Goal: Task Accomplishment & Management: Manage account settings

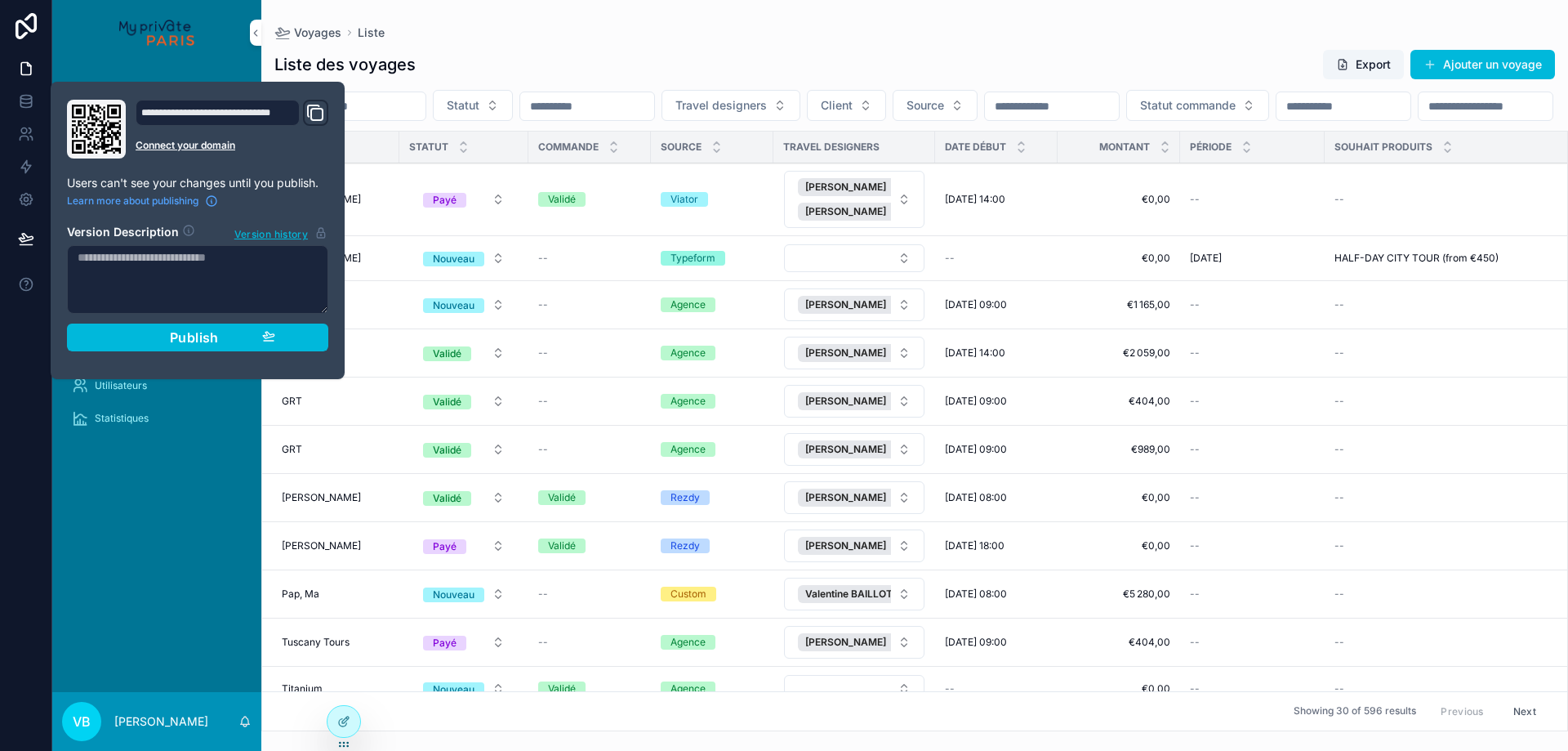
click at [187, 573] on div "Dashboard Clients et prospects Voyages Liste Historique Calendrier Services Dis…" at bounding box center [157, 378] width 209 height 627
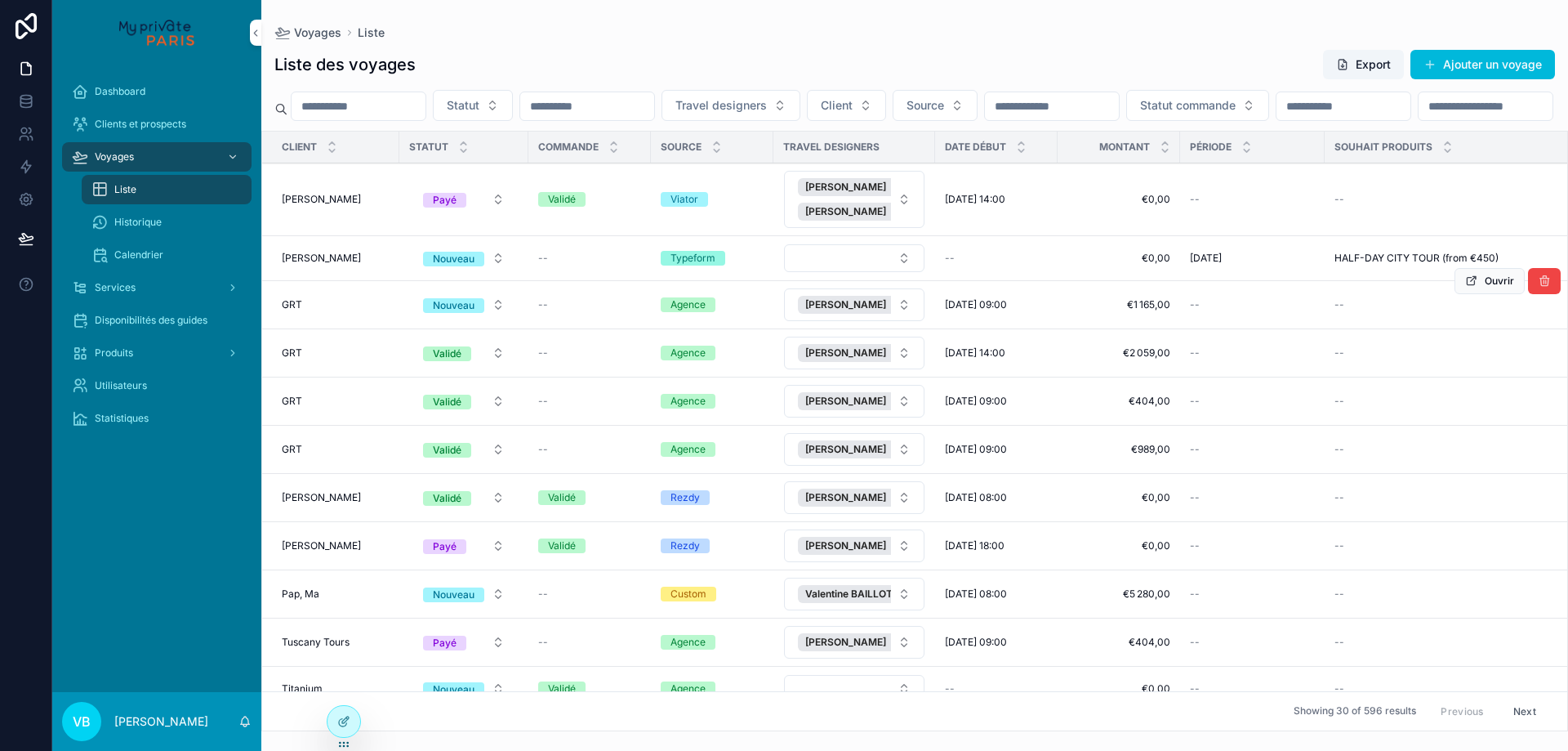
click at [317, 311] on div "GRT GRT" at bounding box center [335, 305] width 108 height 13
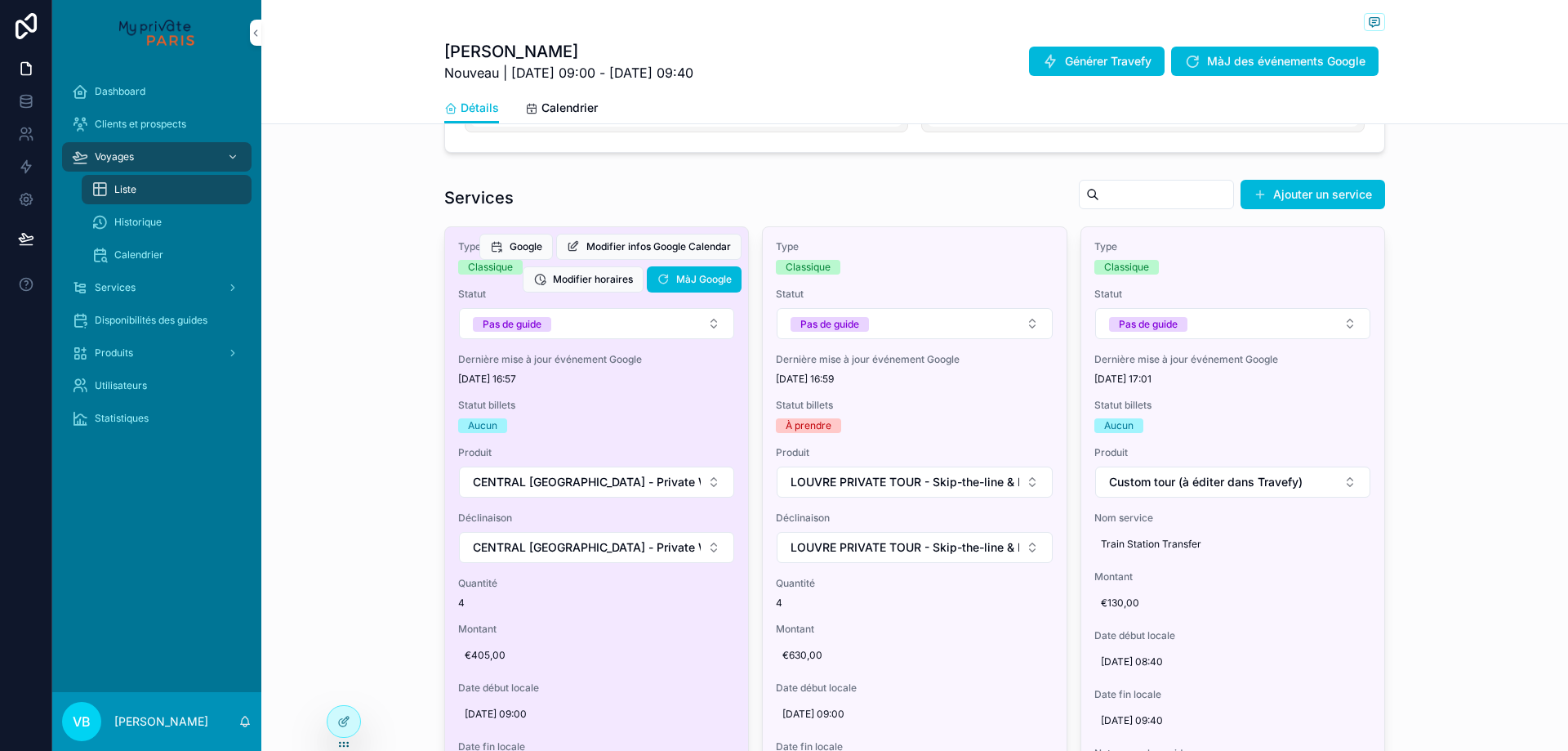
scroll to position [641, 0]
click at [636, 254] on span "Modifier infos Google Calendar" at bounding box center [659, 248] width 145 height 13
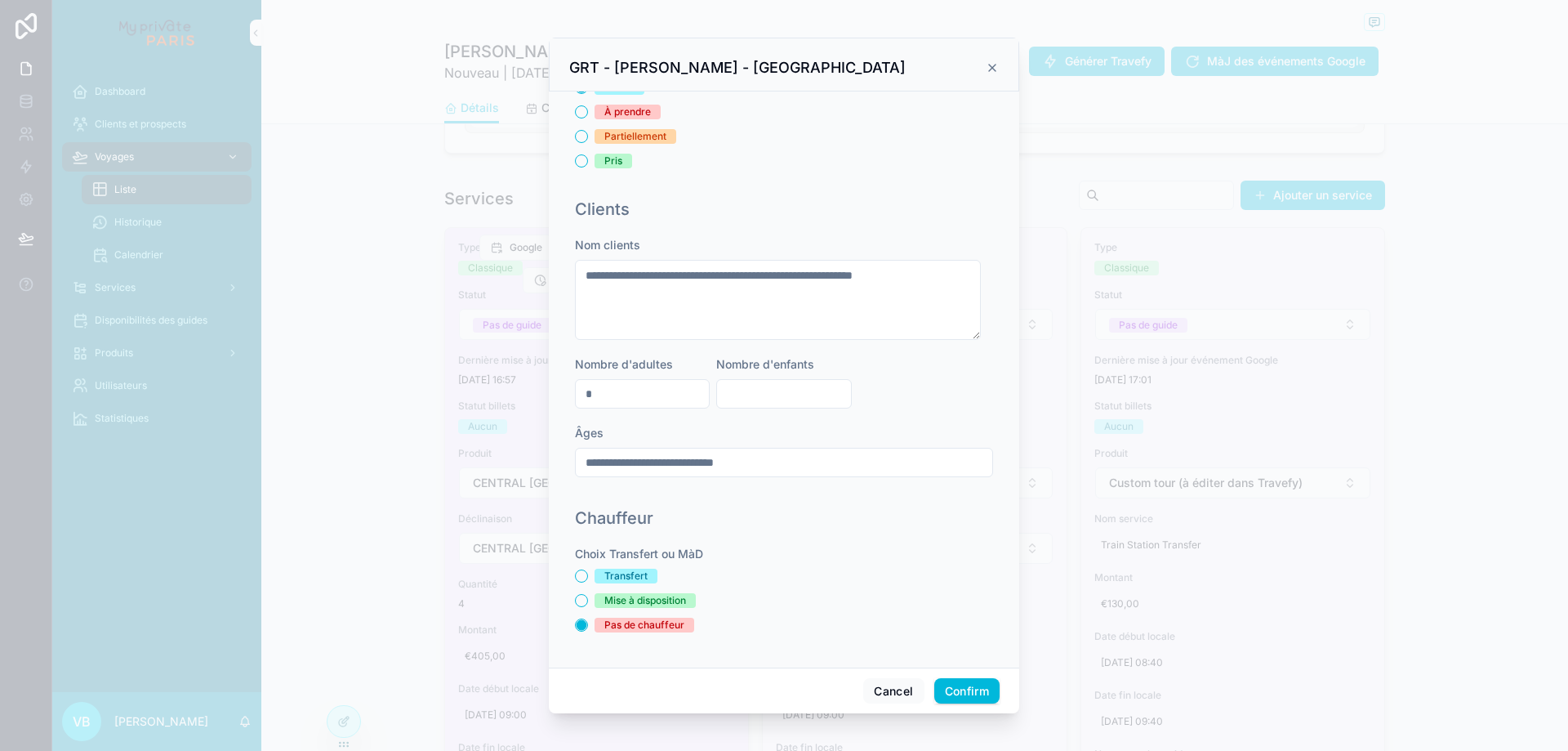
scroll to position [410, 0]
click at [760, 457] on input "**********" at bounding box center [784, 461] width 417 height 23
click at [755, 422] on div "**********" at bounding box center [784, 364] width 419 height 257
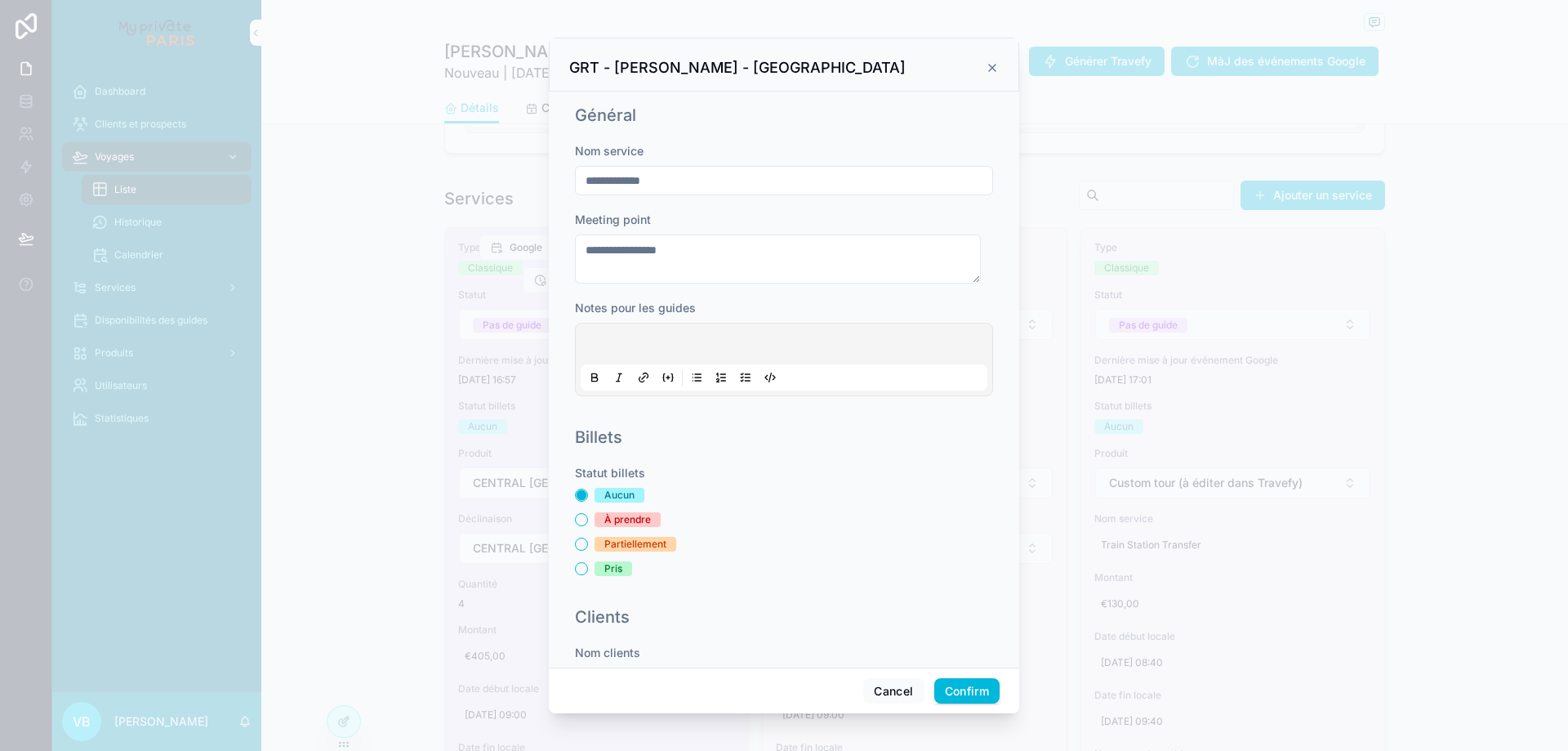
scroll to position [0, 0]
click at [991, 67] on icon at bounding box center [992, 67] width 13 height 13
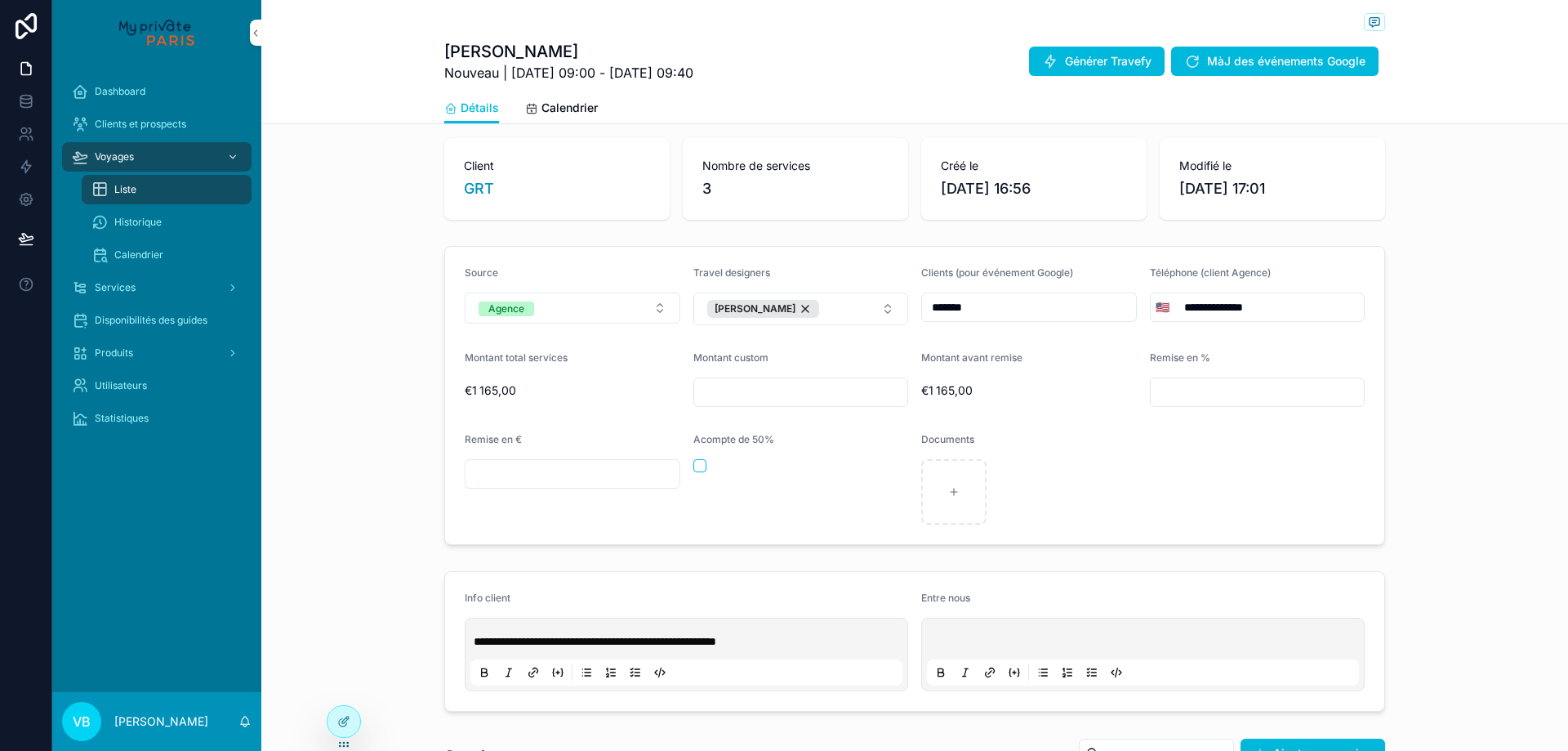
scroll to position [81, 0]
click at [147, 159] on div "Voyages" at bounding box center [156, 157] width 170 height 26
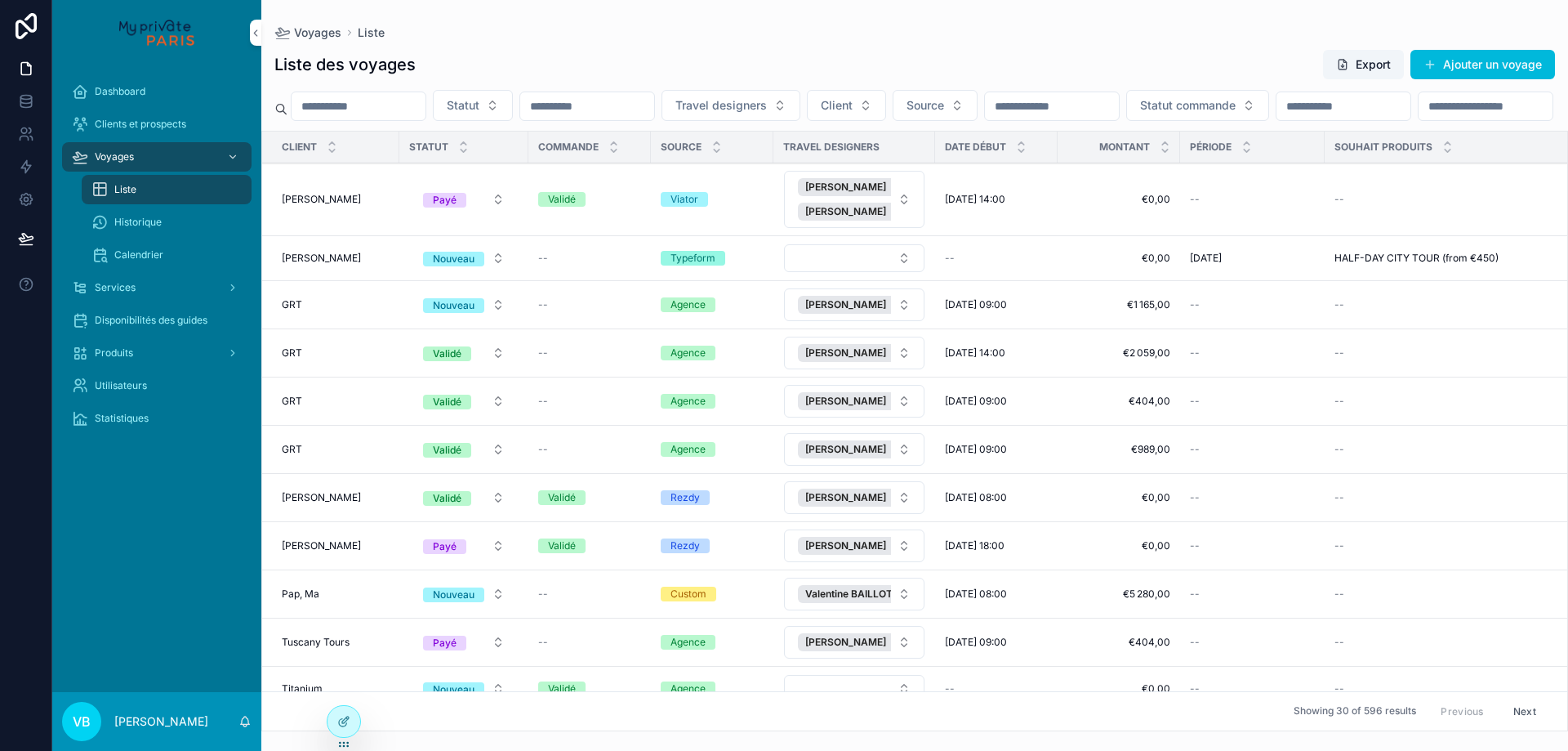
click at [383, 96] on input "scrollable content" at bounding box center [358, 106] width 134 height 23
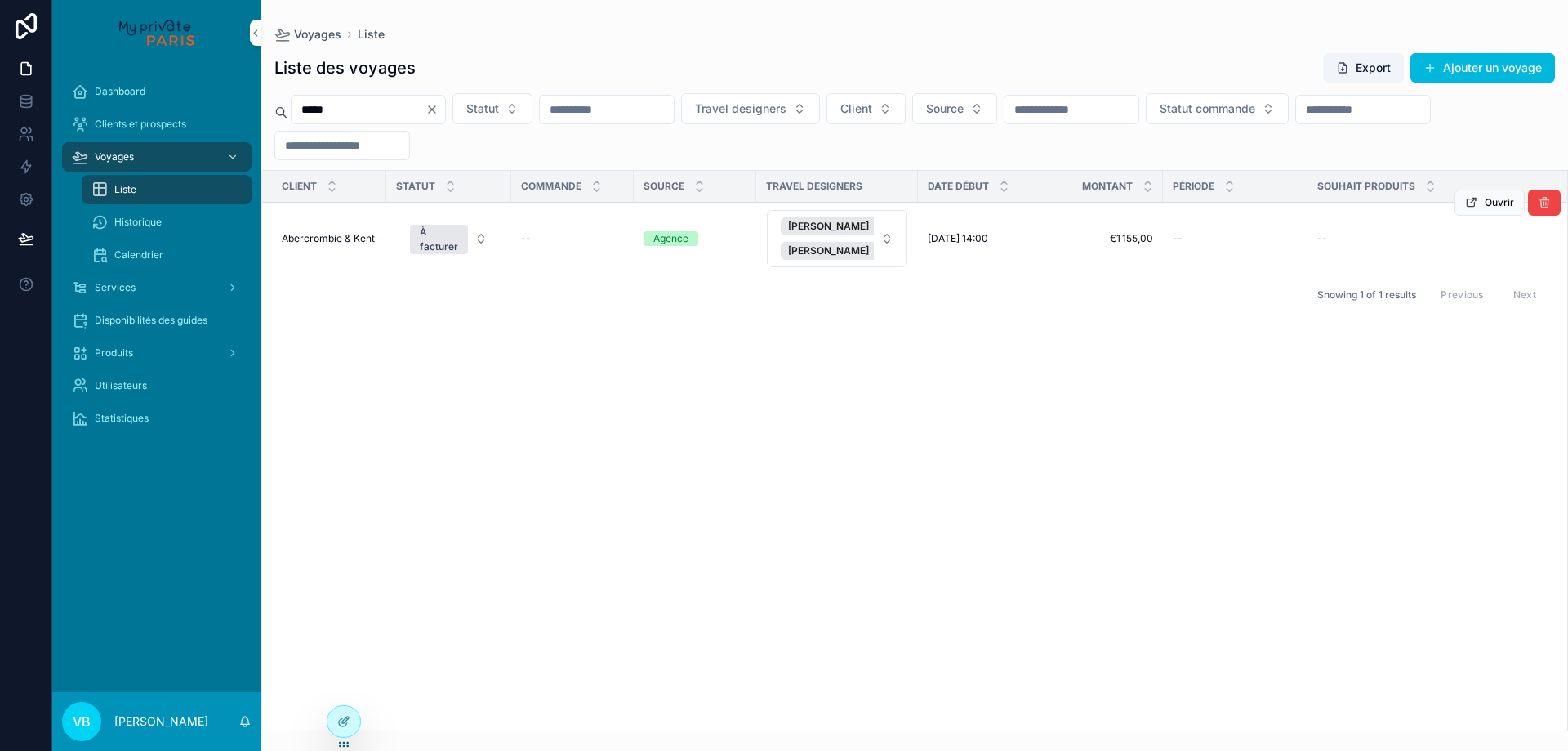
type input "*****"
click at [340, 241] on span "Abercrombie & Kent" at bounding box center [328, 239] width 93 height 13
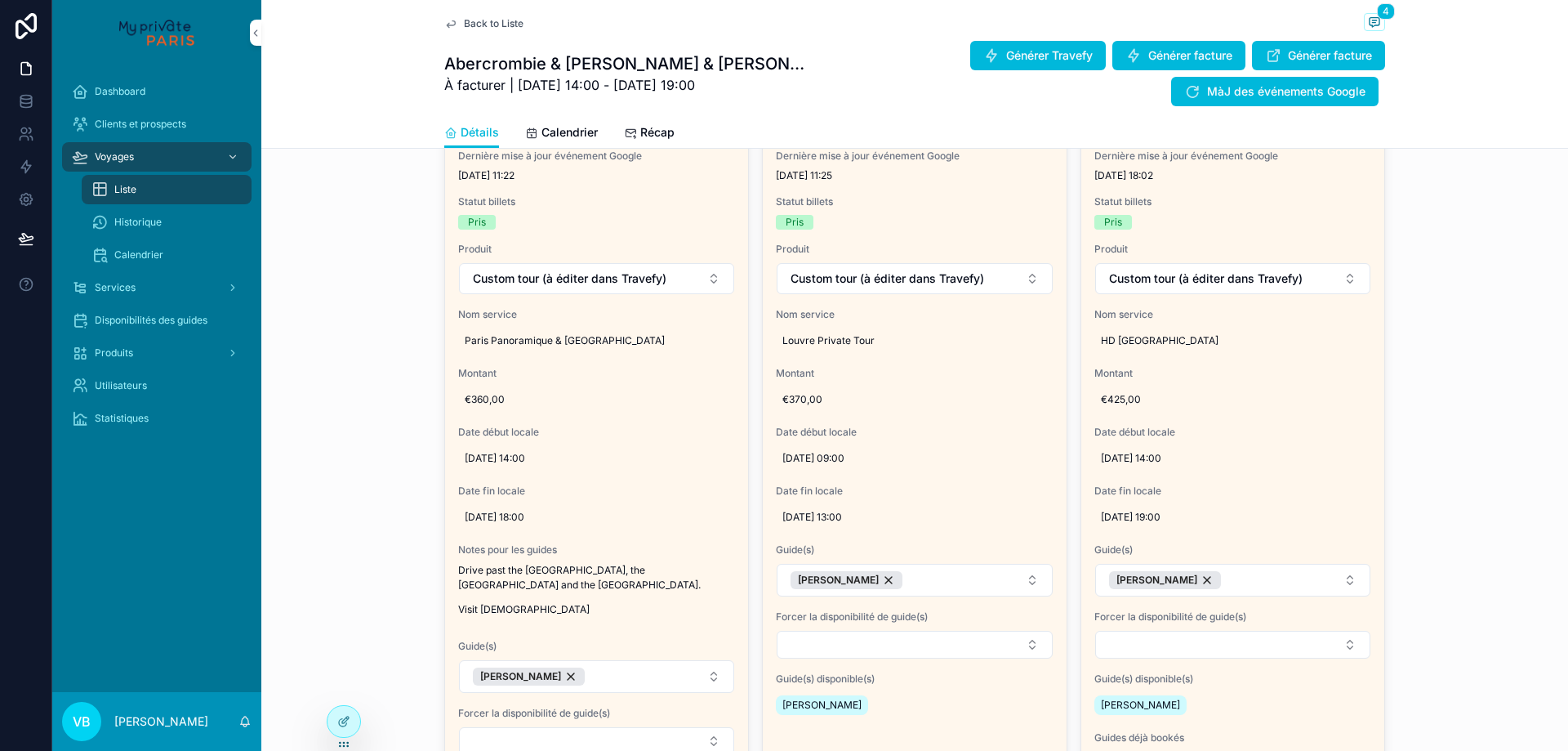
scroll to position [735, 0]
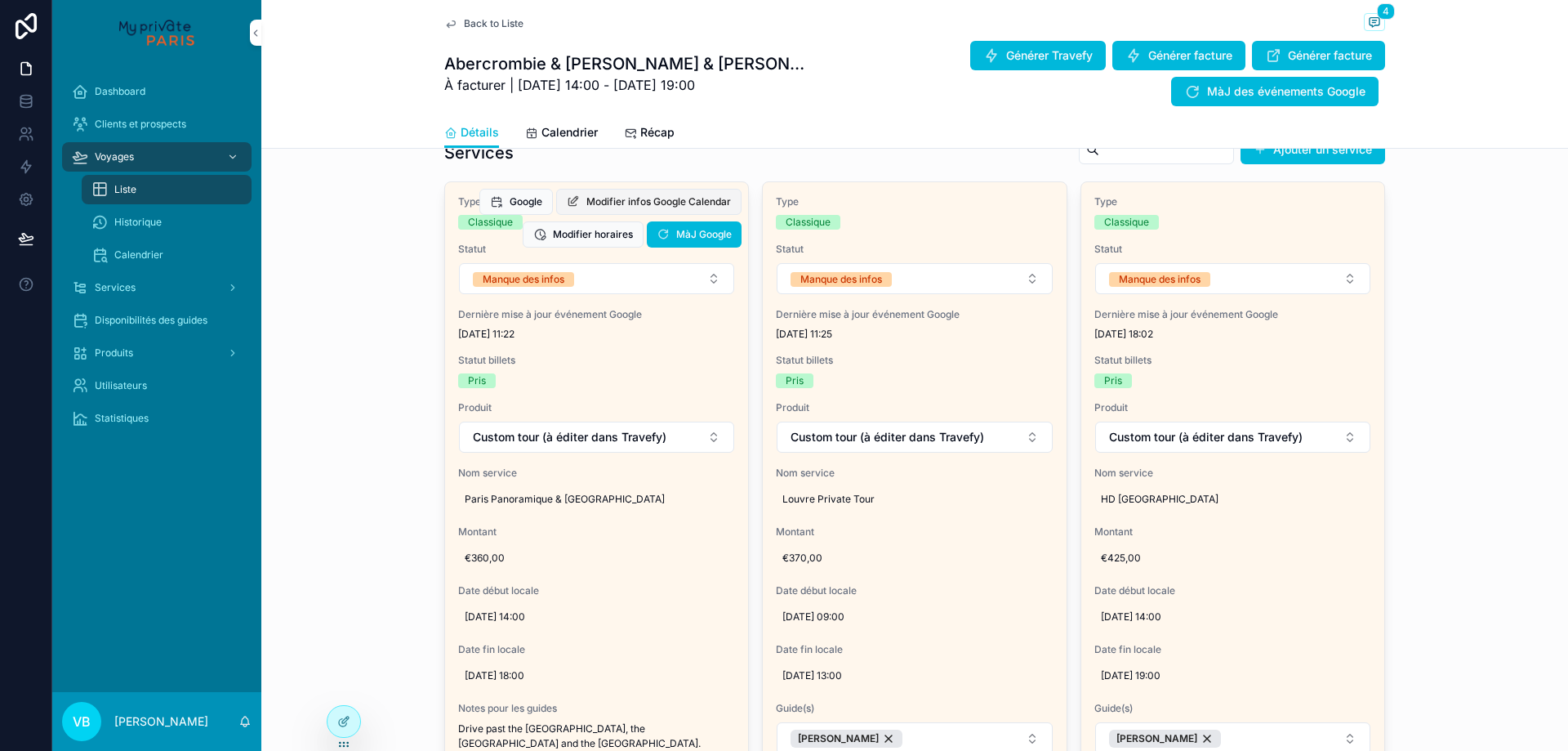
click at [675, 208] on span "Modifier infos Google Calendar" at bounding box center [659, 202] width 145 height 13
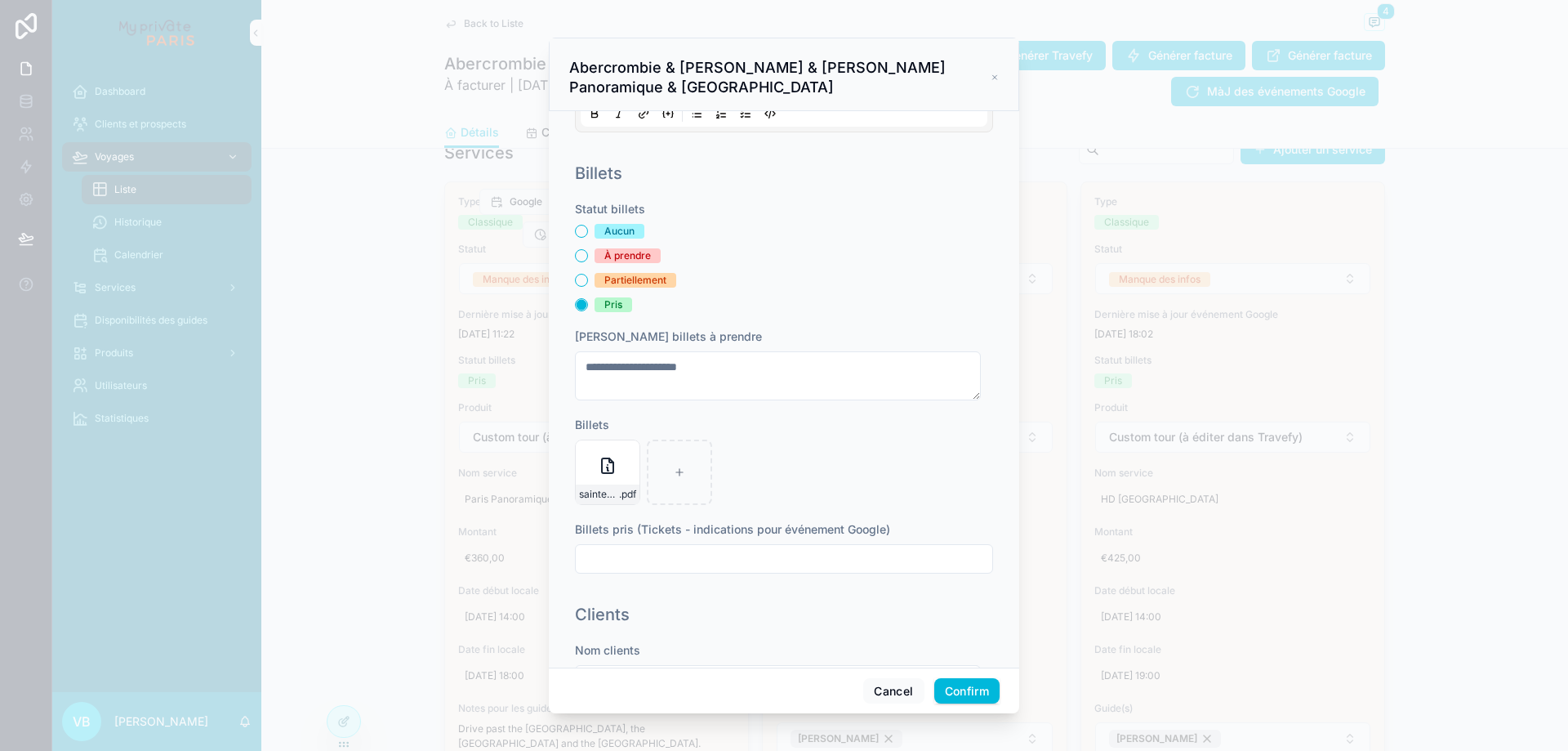
scroll to position [409, 0]
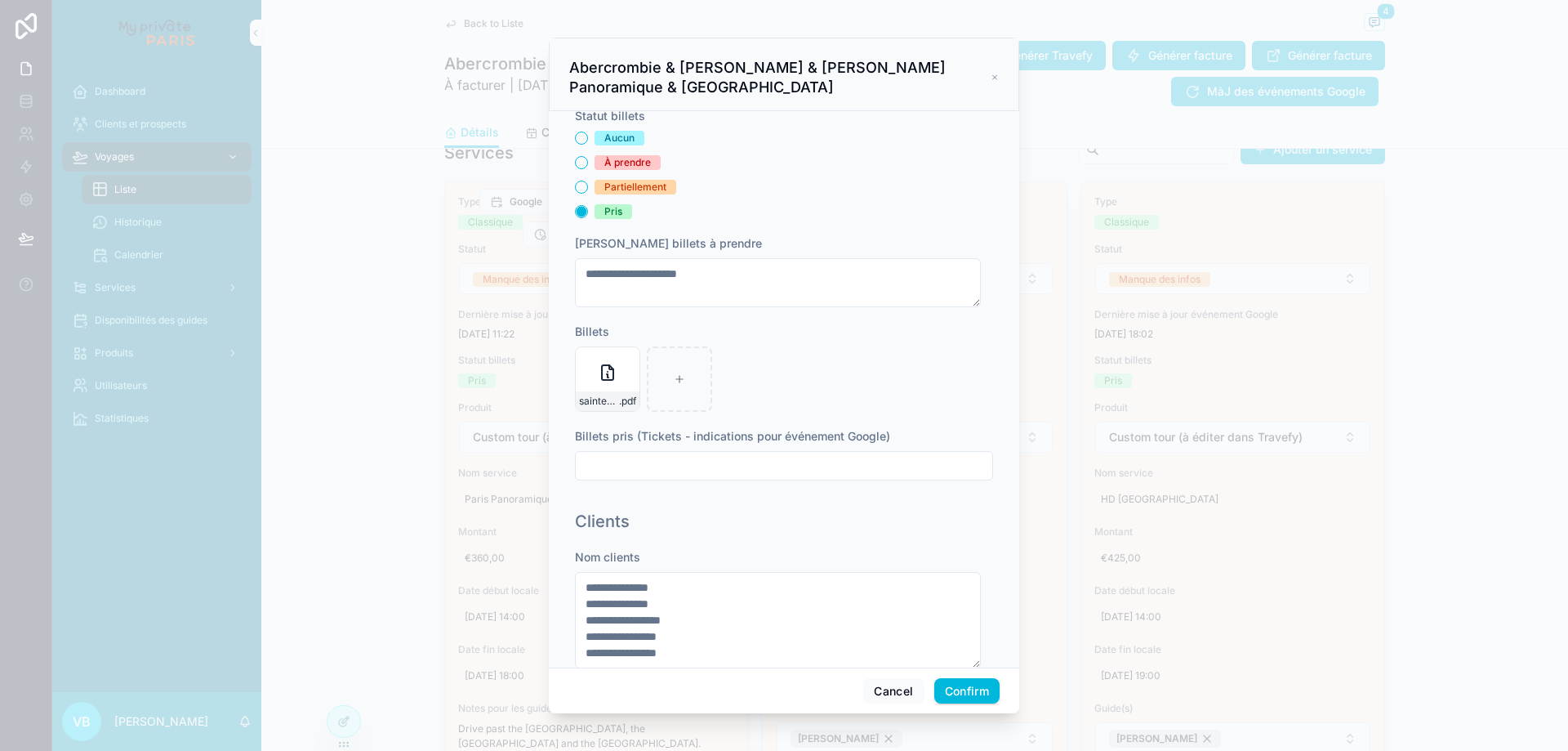
click at [372, 675] on div at bounding box center [784, 375] width 1568 height 751
click at [912, 694] on button "Cancel" at bounding box center [893, 691] width 60 height 26
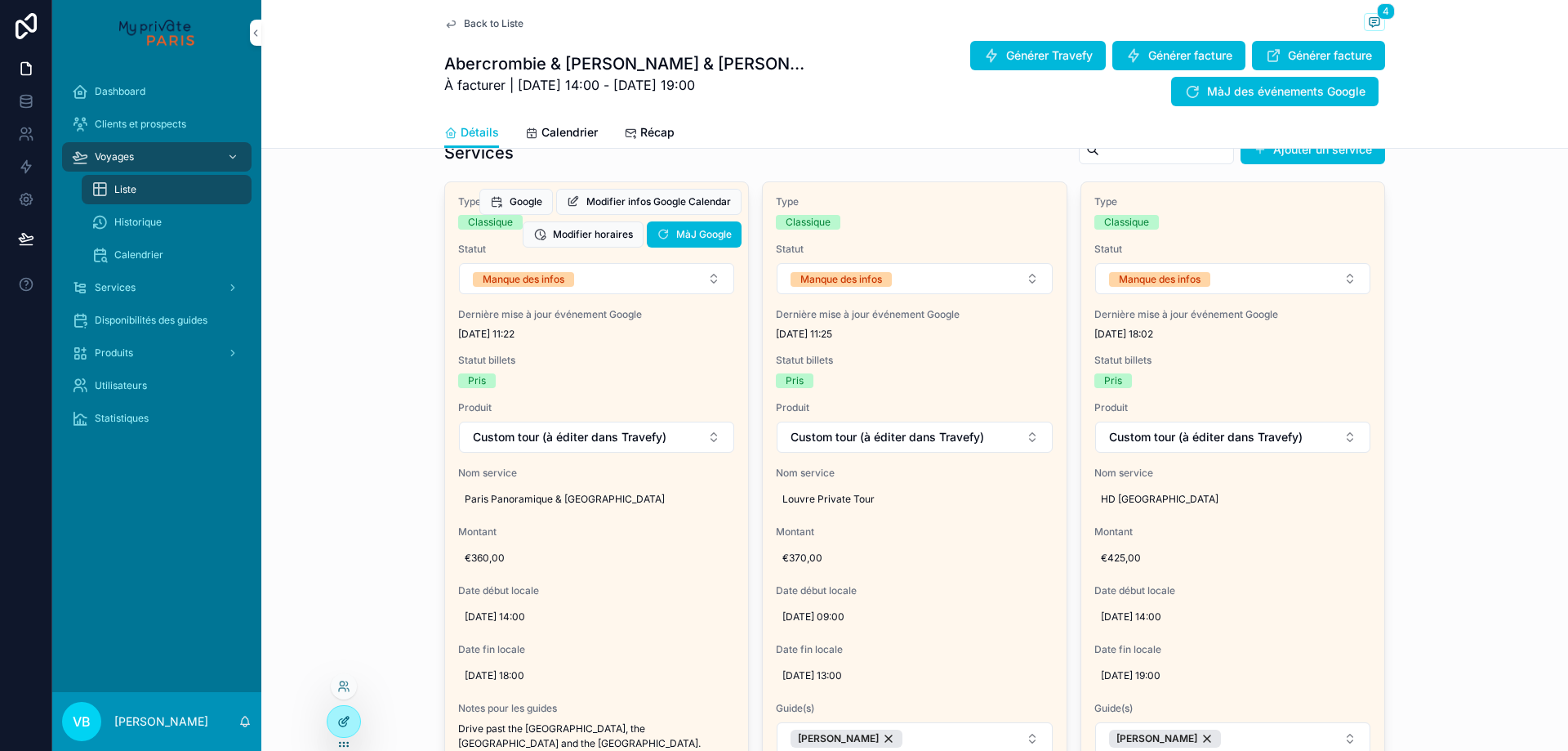
click at [337, 721] on icon at bounding box center [344, 721] width 13 height 13
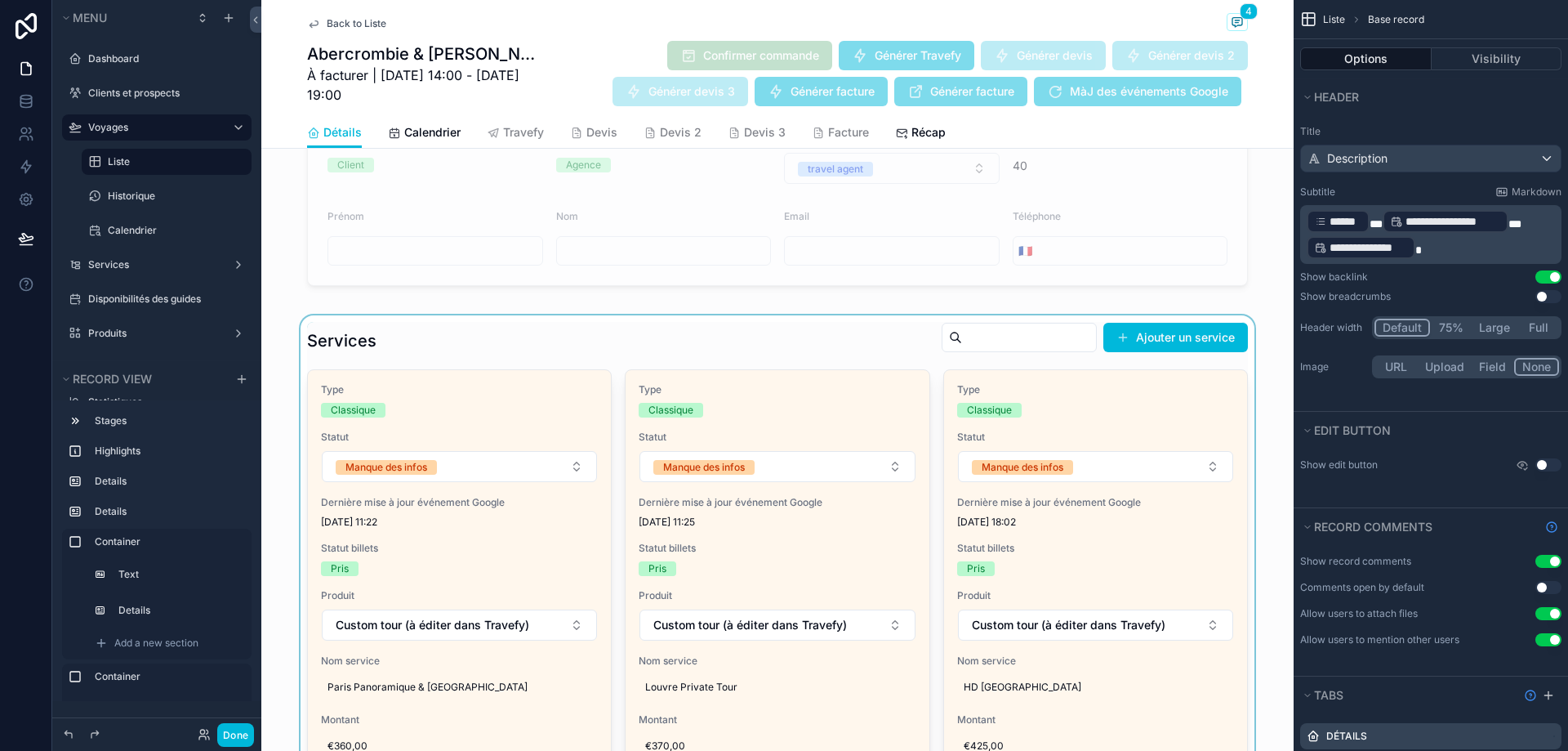
scroll to position [1388, 0]
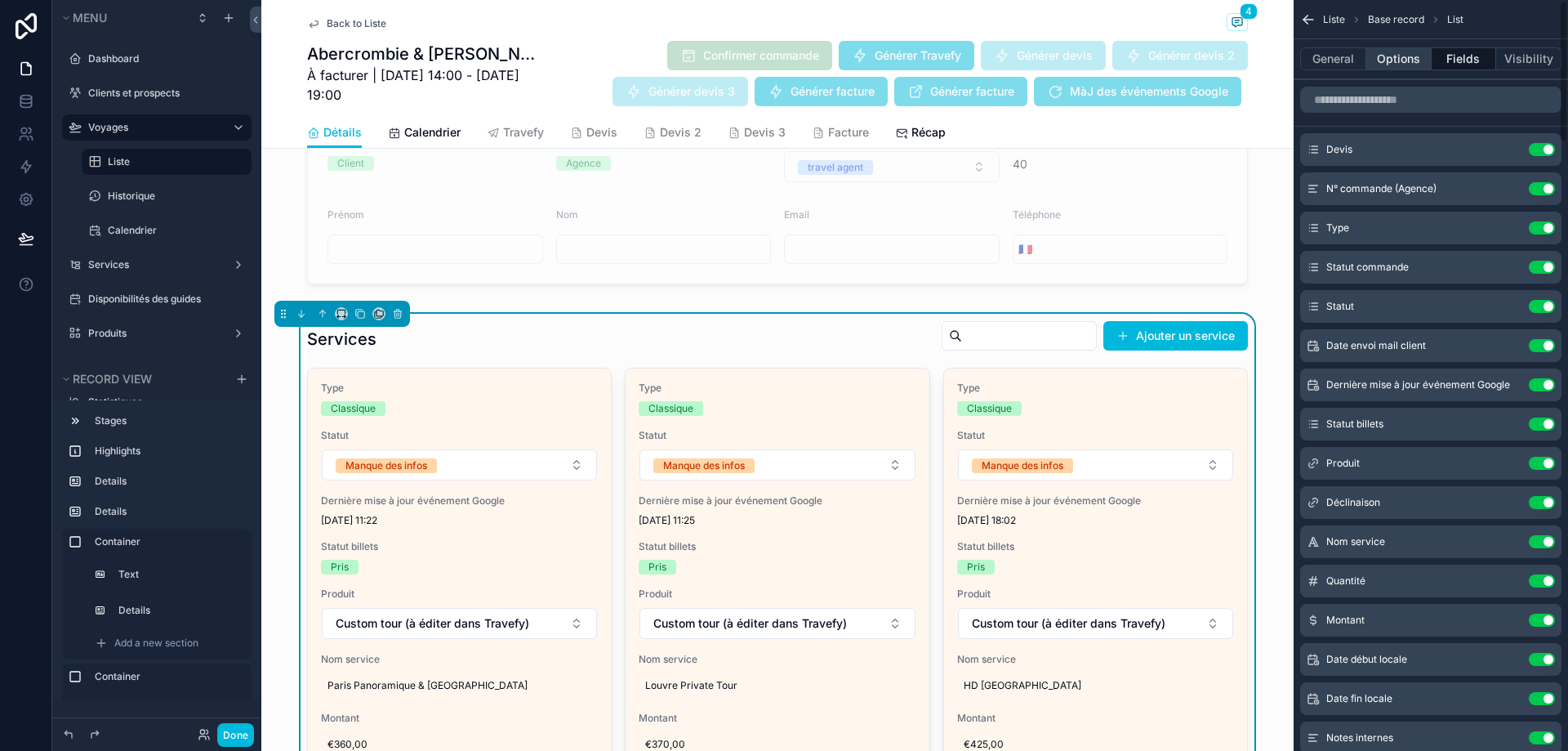
click at [1389, 50] on button "Options" at bounding box center [1399, 59] width 65 height 23
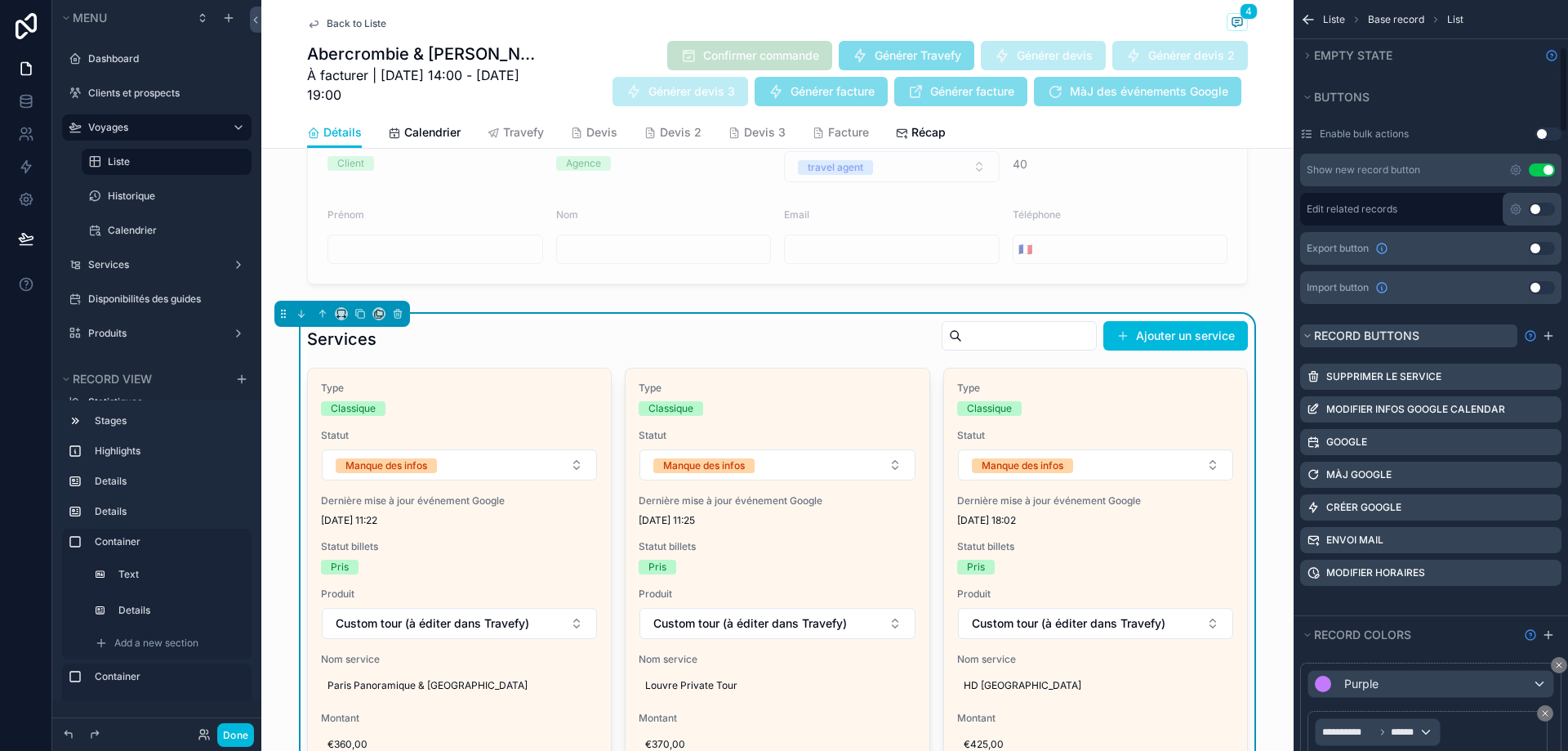
scroll to position [409, 0]
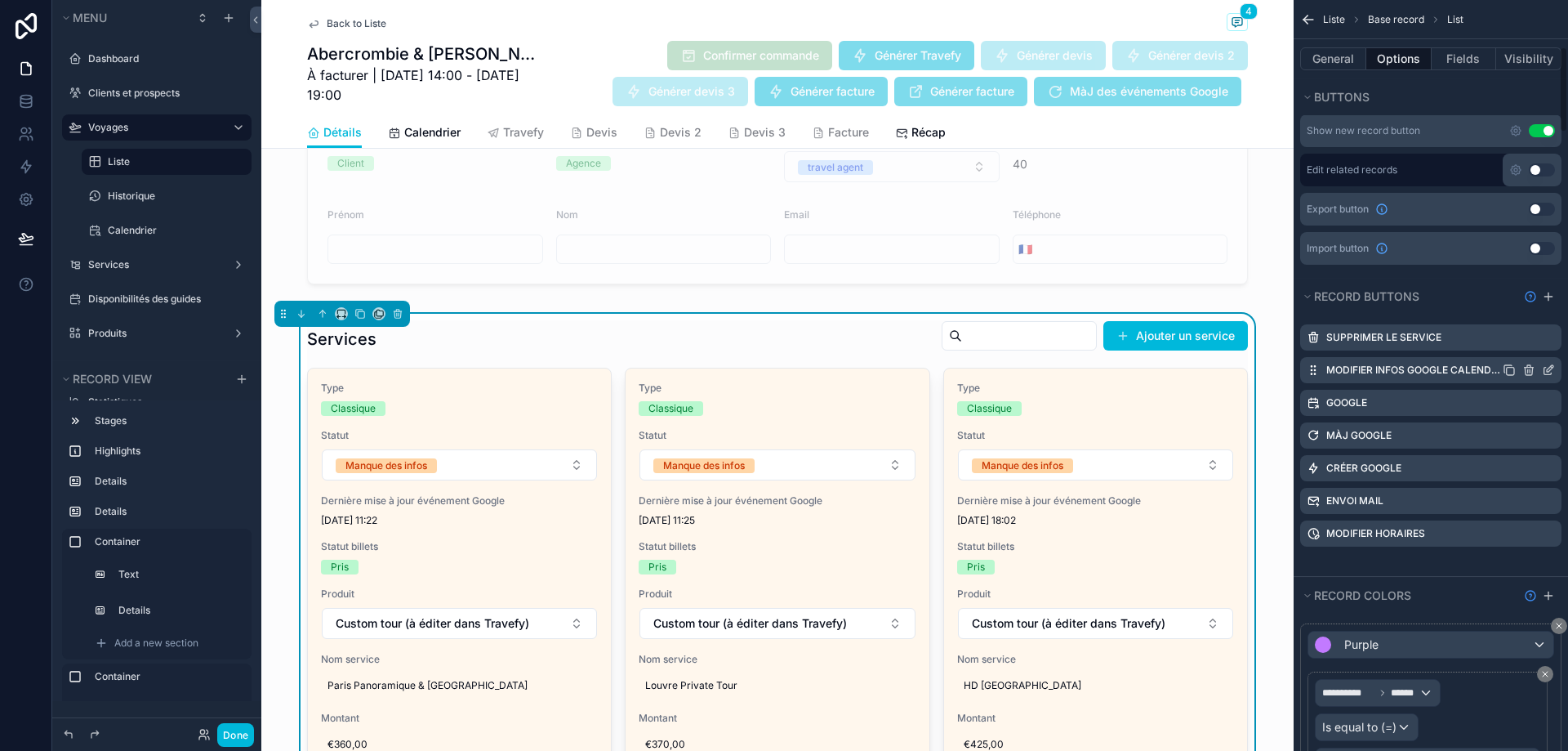
click at [1545, 366] on icon "scrollable content" at bounding box center [1548, 370] width 13 height 13
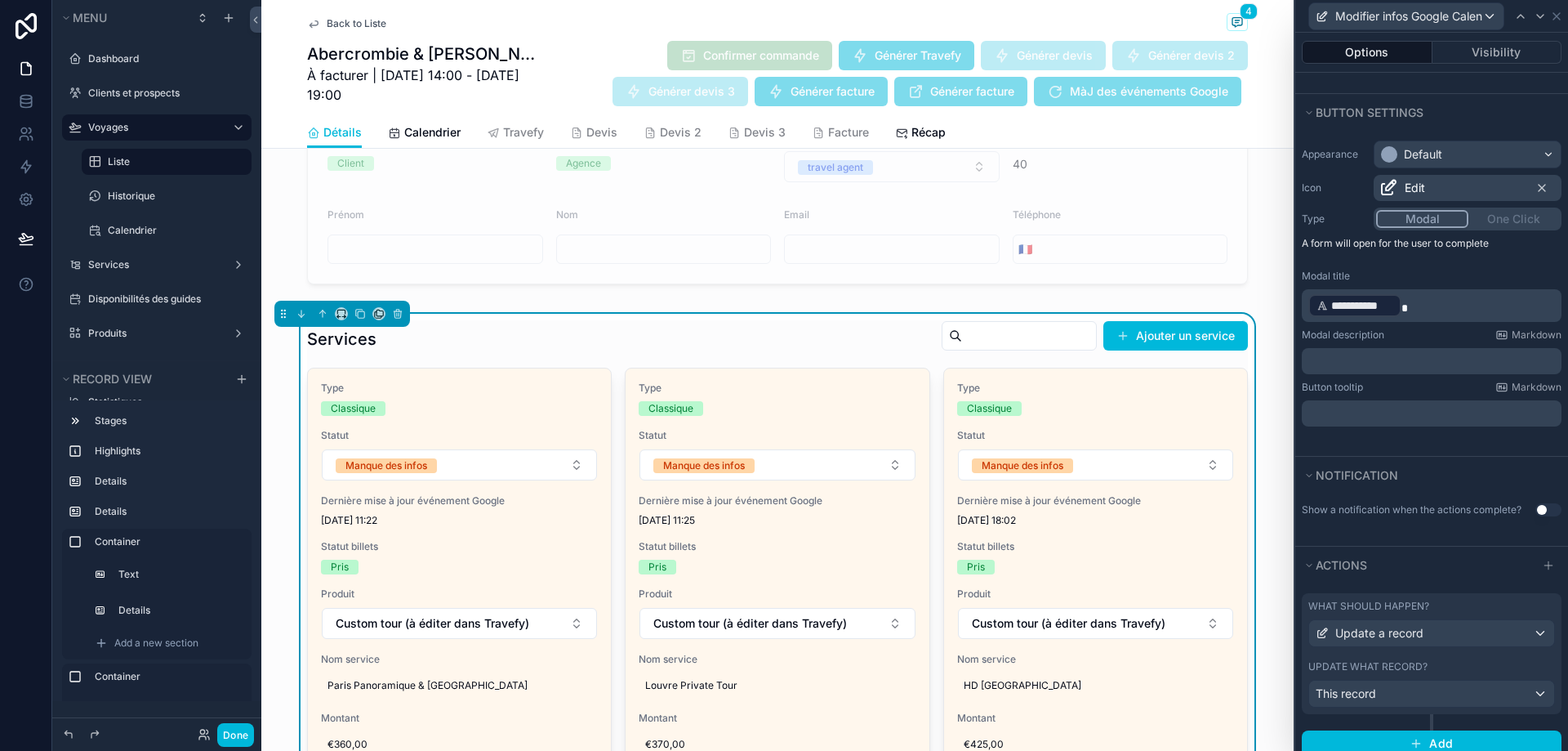
scroll to position [117, 0]
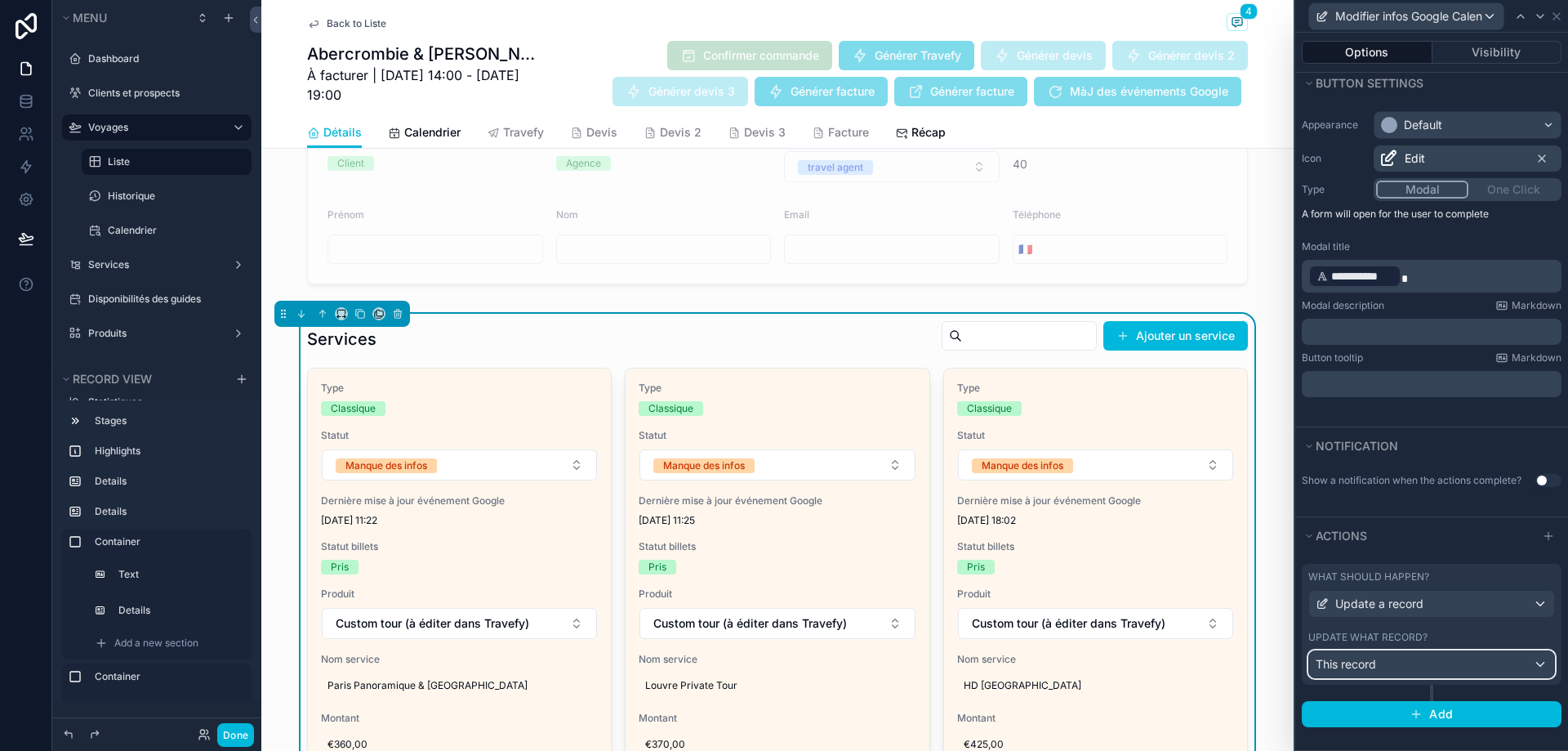
click at [1450, 665] on div "This record" at bounding box center [1432, 665] width 245 height 26
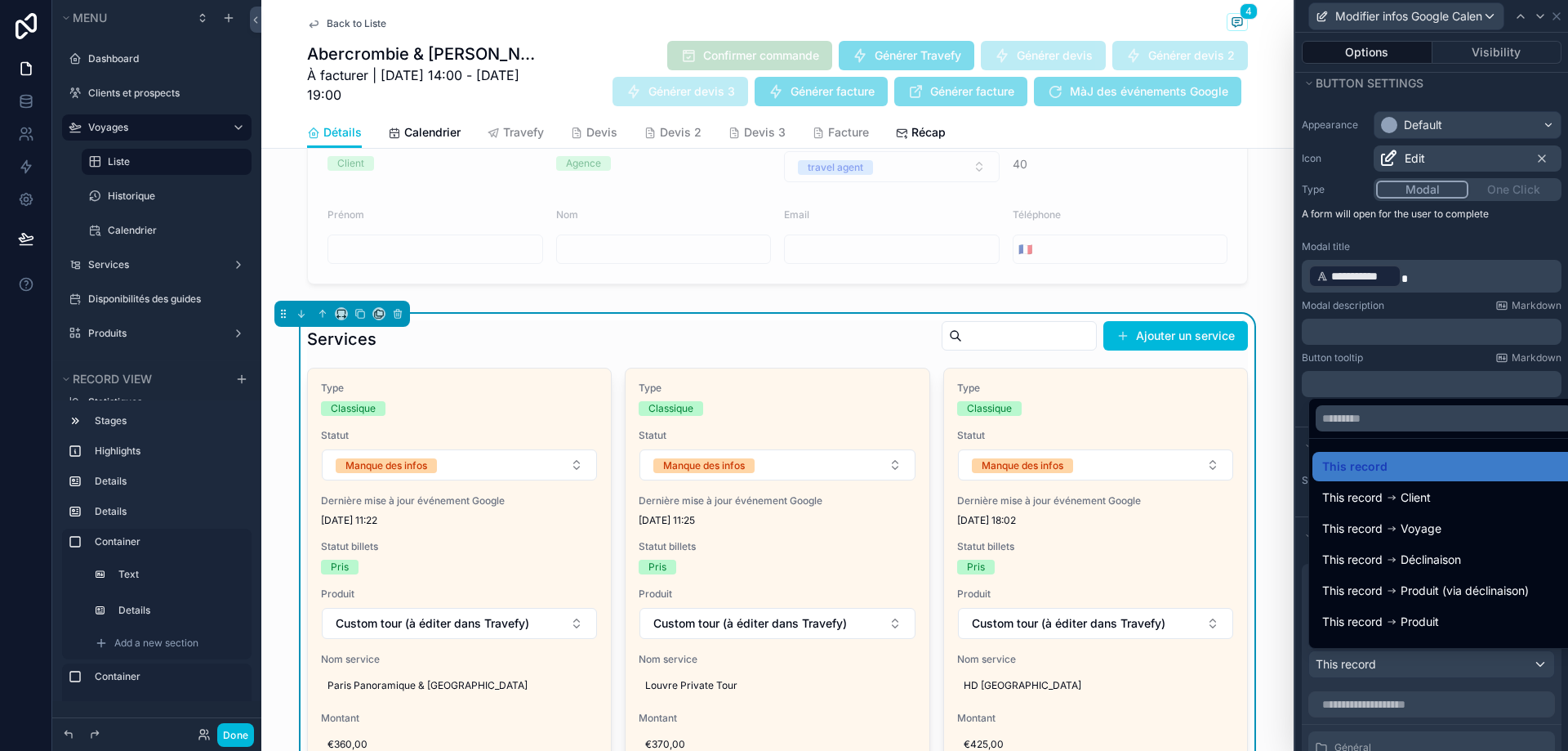
click at [1450, 665] on div at bounding box center [1432, 375] width 273 height 751
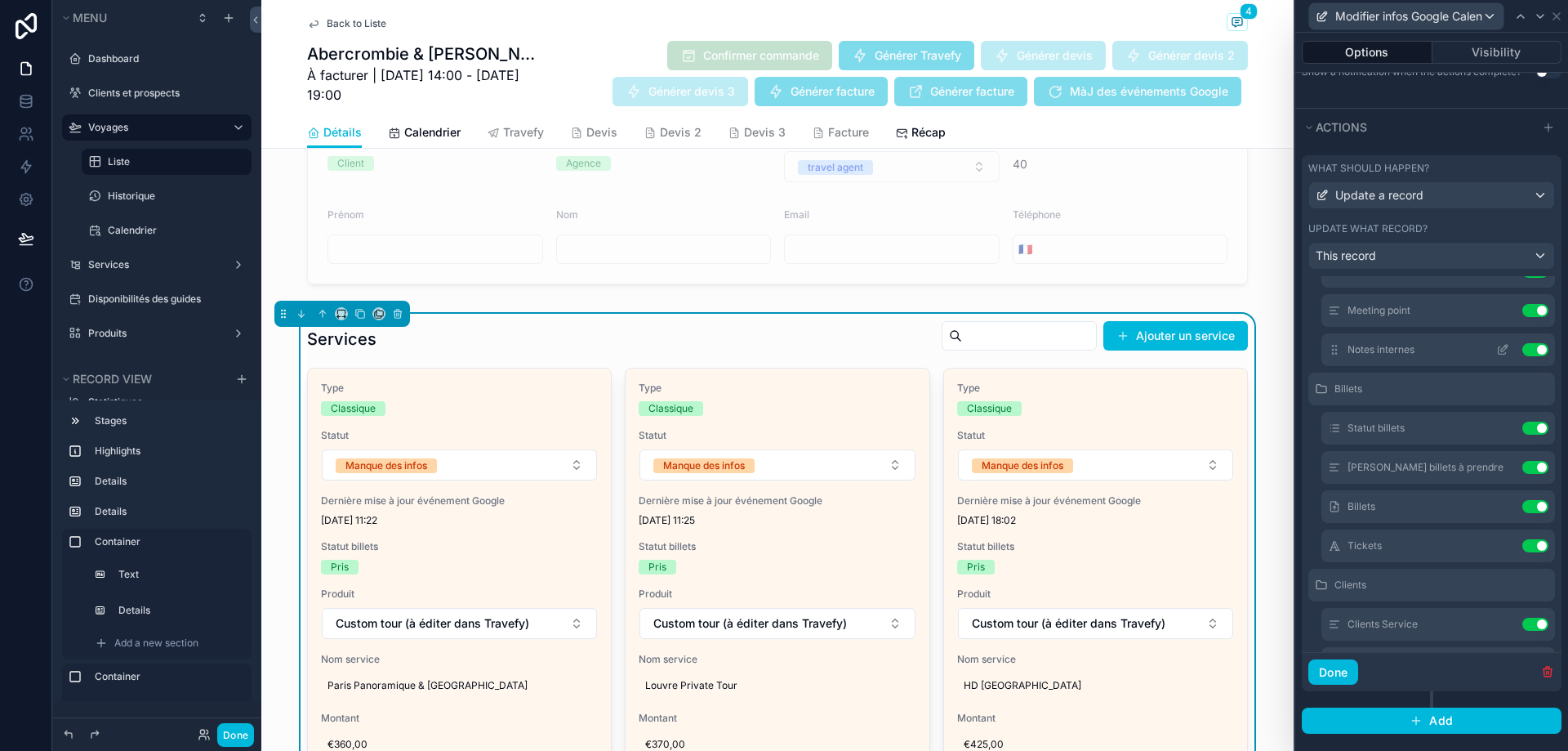
scroll to position [136, 0]
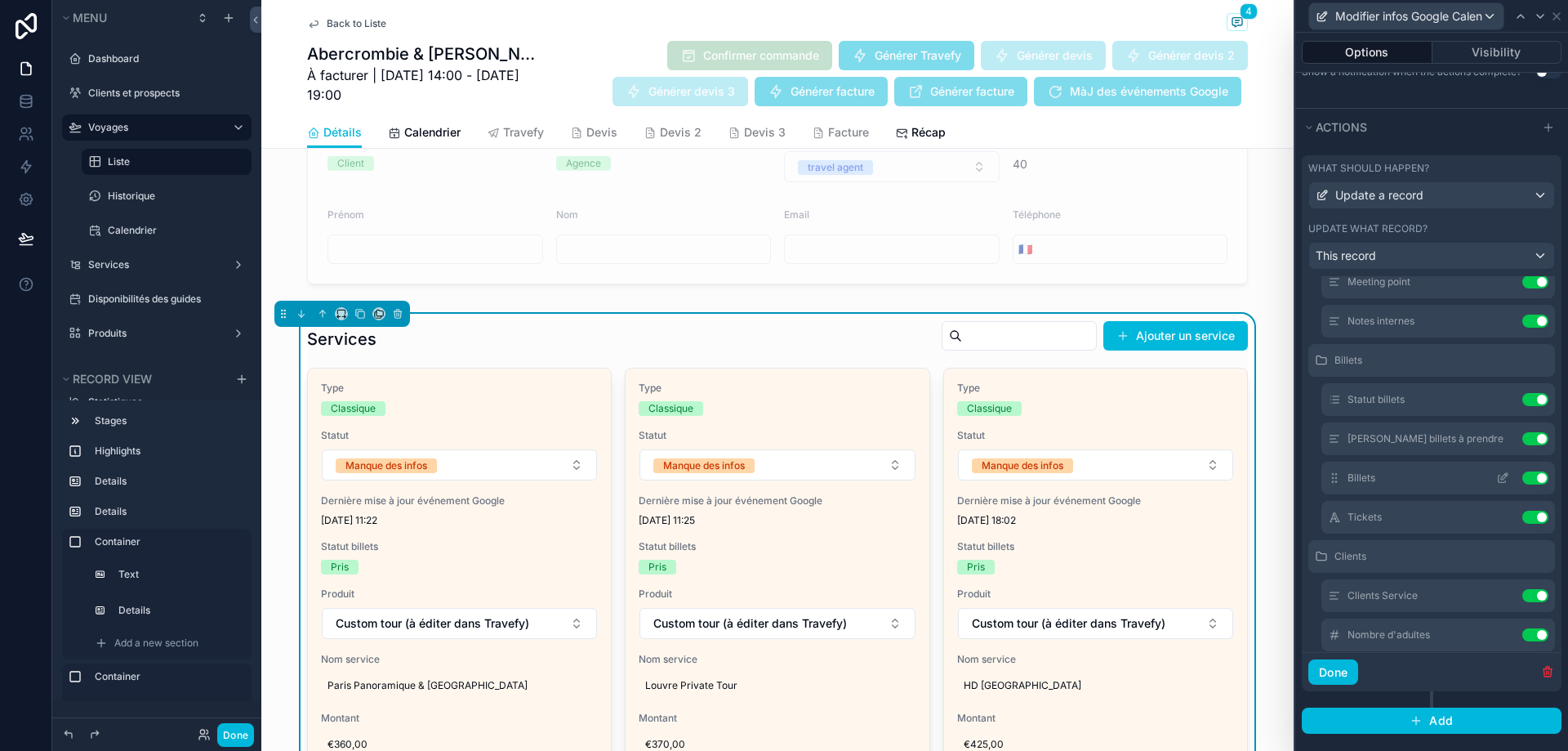
click at [1501, 479] on icon at bounding box center [1504, 476] width 7 height 7
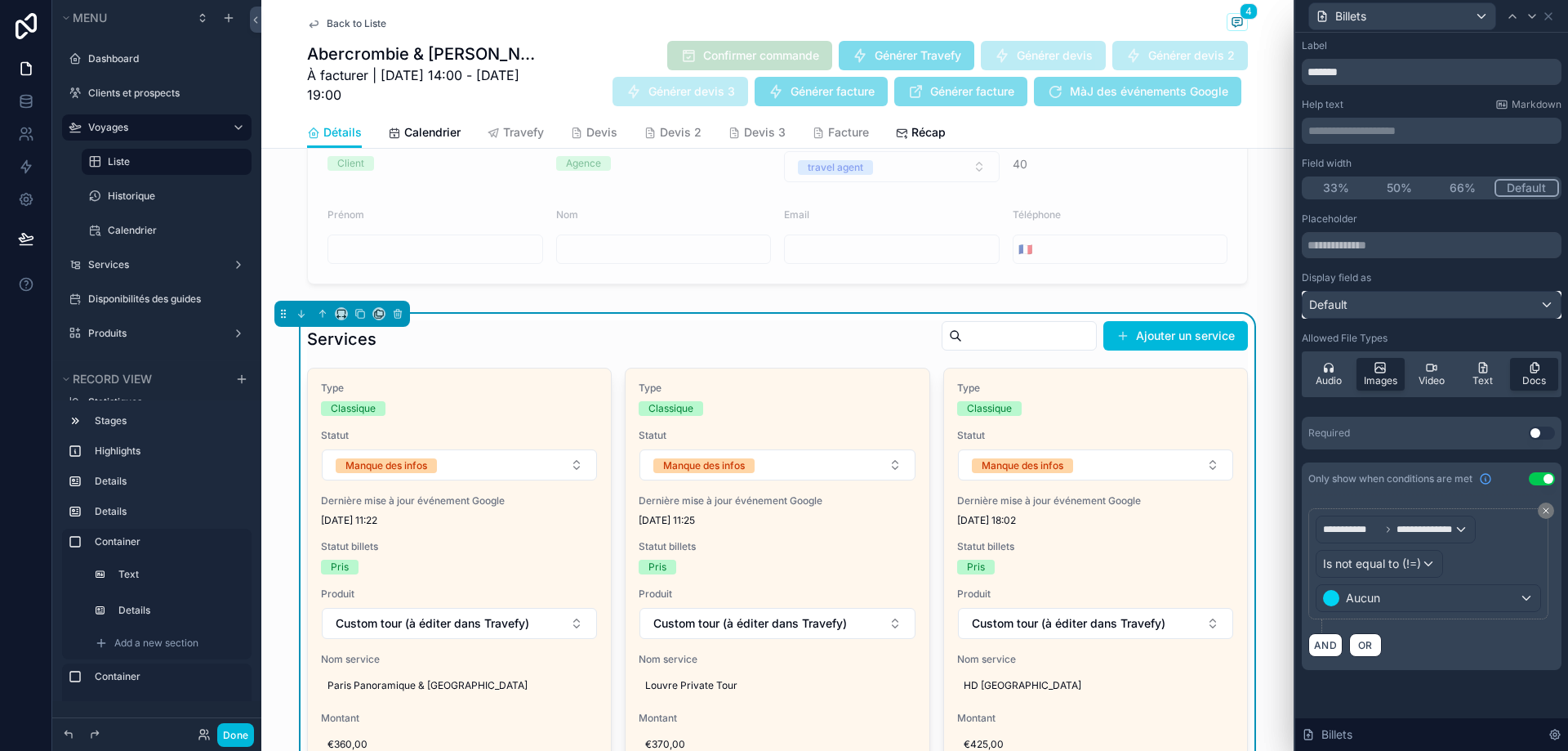
click at [1381, 305] on div "Default" at bounding box center [1432, 305] width 258 height 26
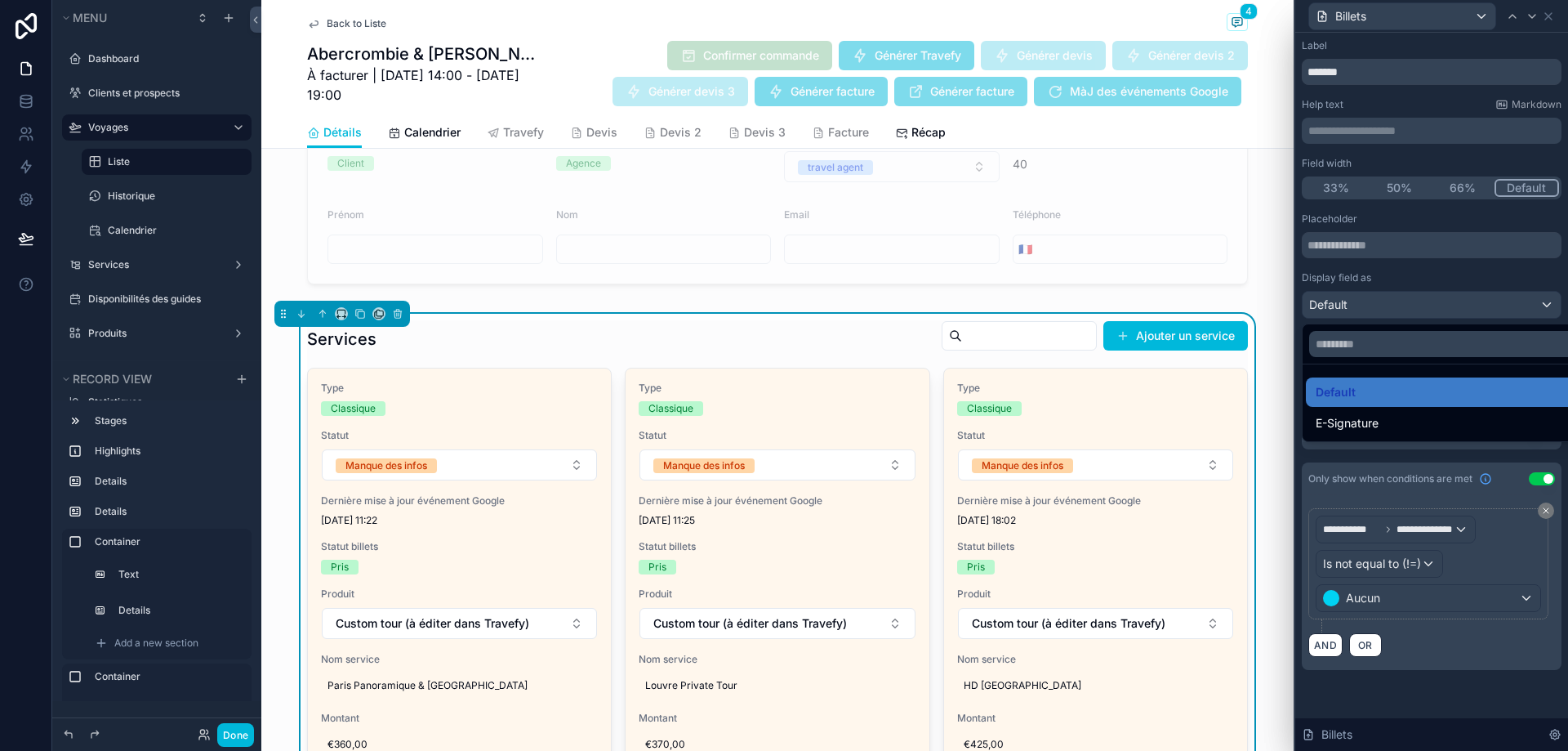
click at [1381, 304] on div at bounding box center [1432, 375] width 273 height 751
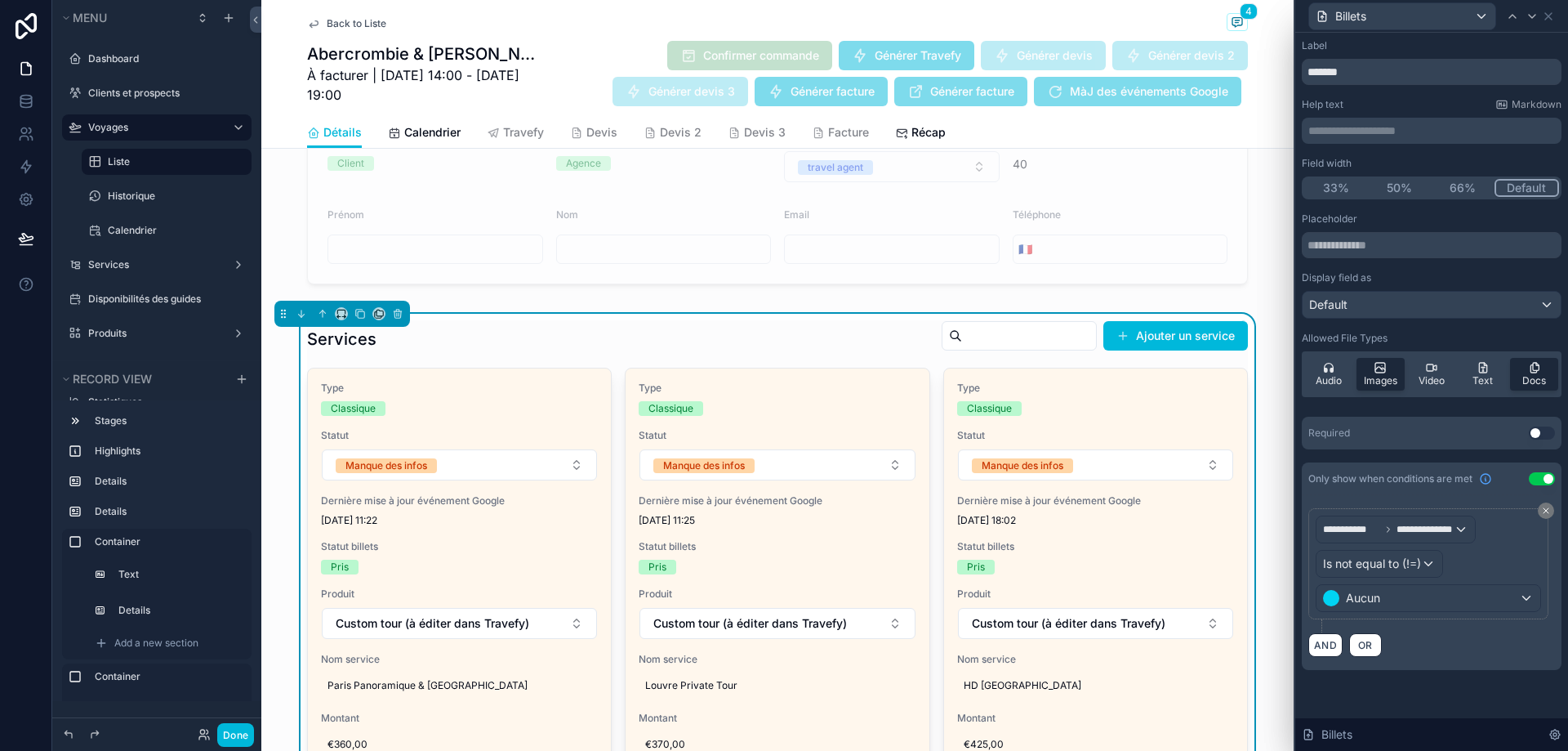
click at [1390, 280] on div "Display field as" at bounding box center [1432, 278] width 260 height 13
click at [1402, 327] on div "Placeholder Display field as Default Allowed File Types Audio Images Video Text…" at bounding box center [1432, 308] width 260 height 191
click at [1386, 304] on div "Default" at bounding box center [1432, 305] width 258 height 26
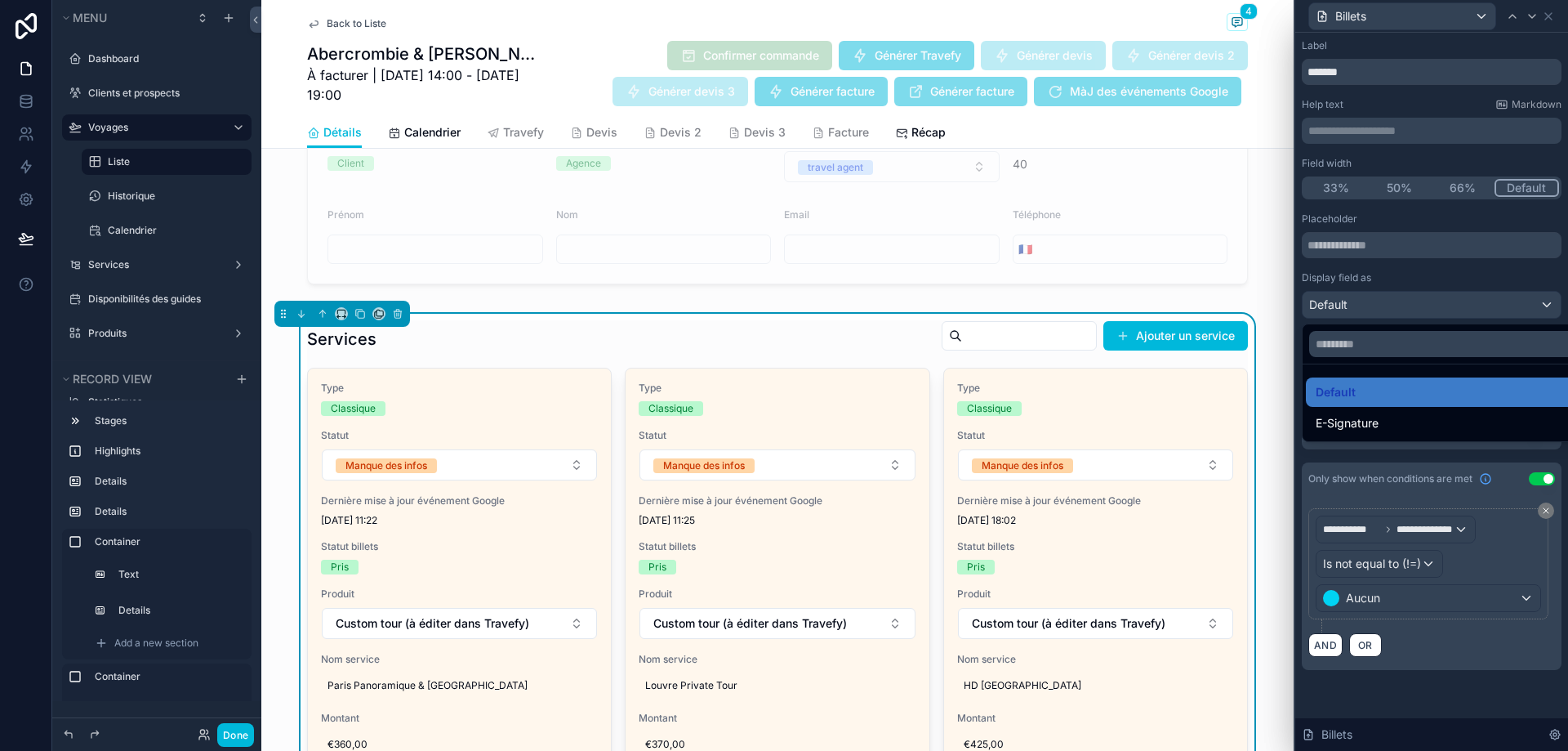
click at [1395, 286] on div at bounding box center [1432, 375] width 273 height 751
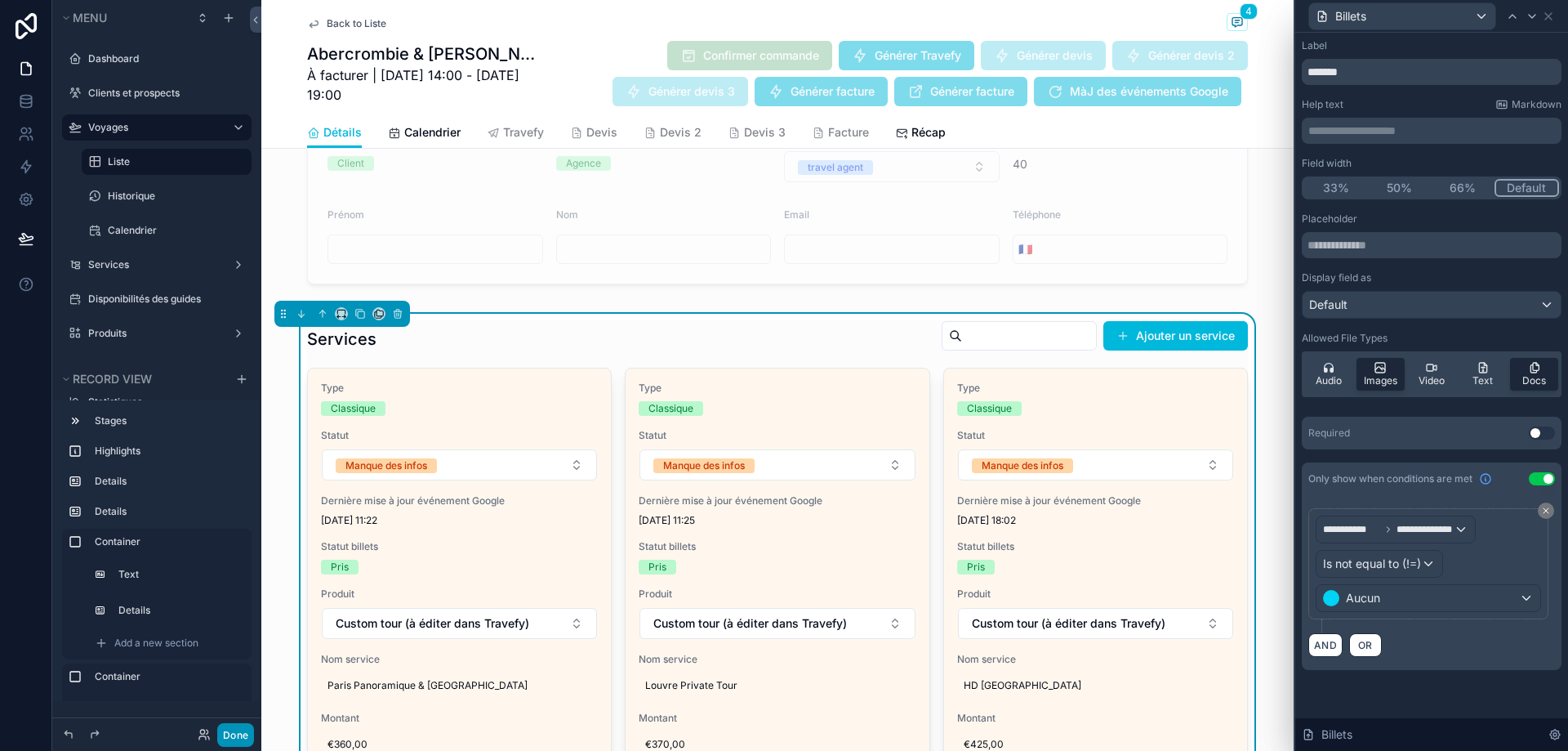
click at [233, 739] on button "Done" at bounding box center [235, 735] width 37 height 24
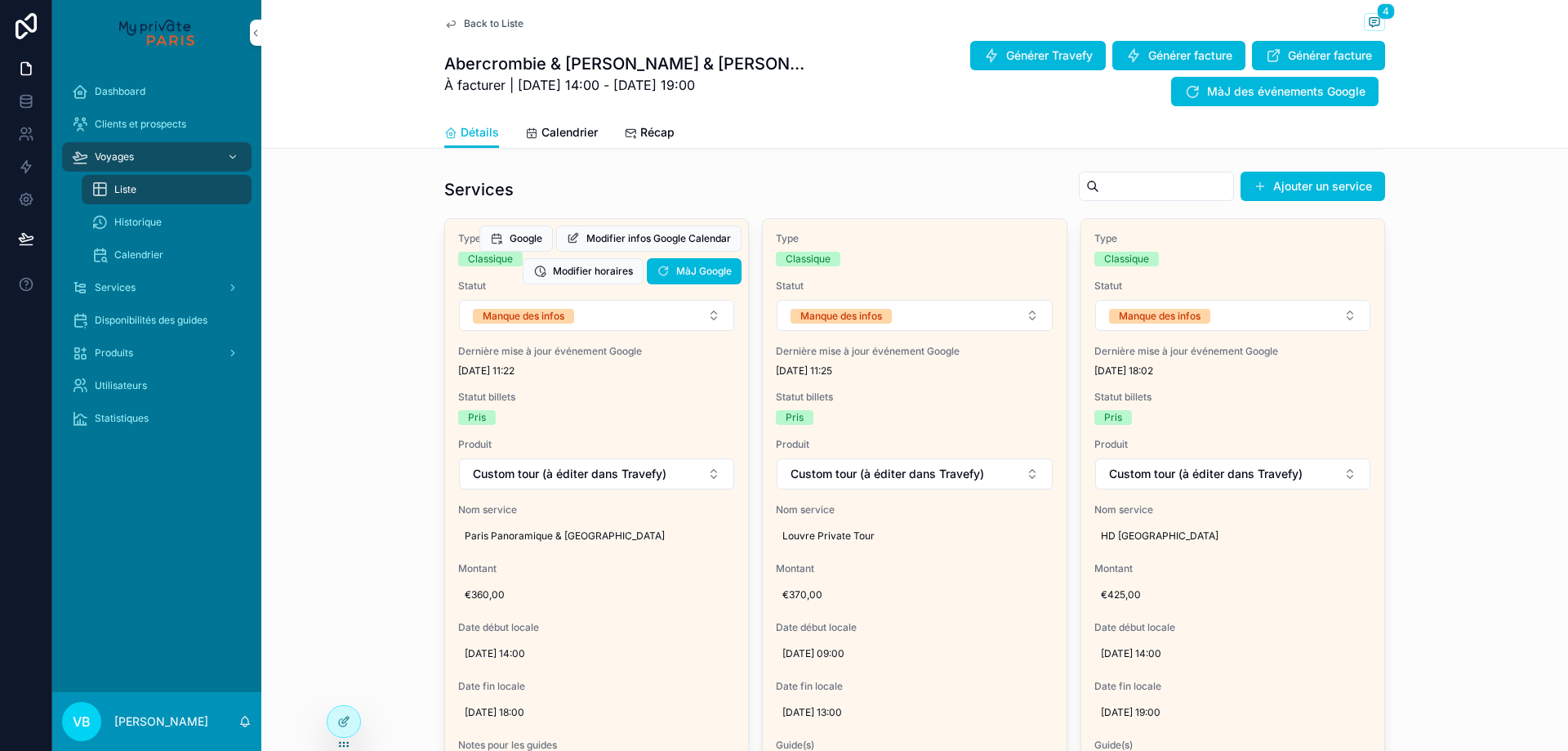
scroll to position [659, 0]
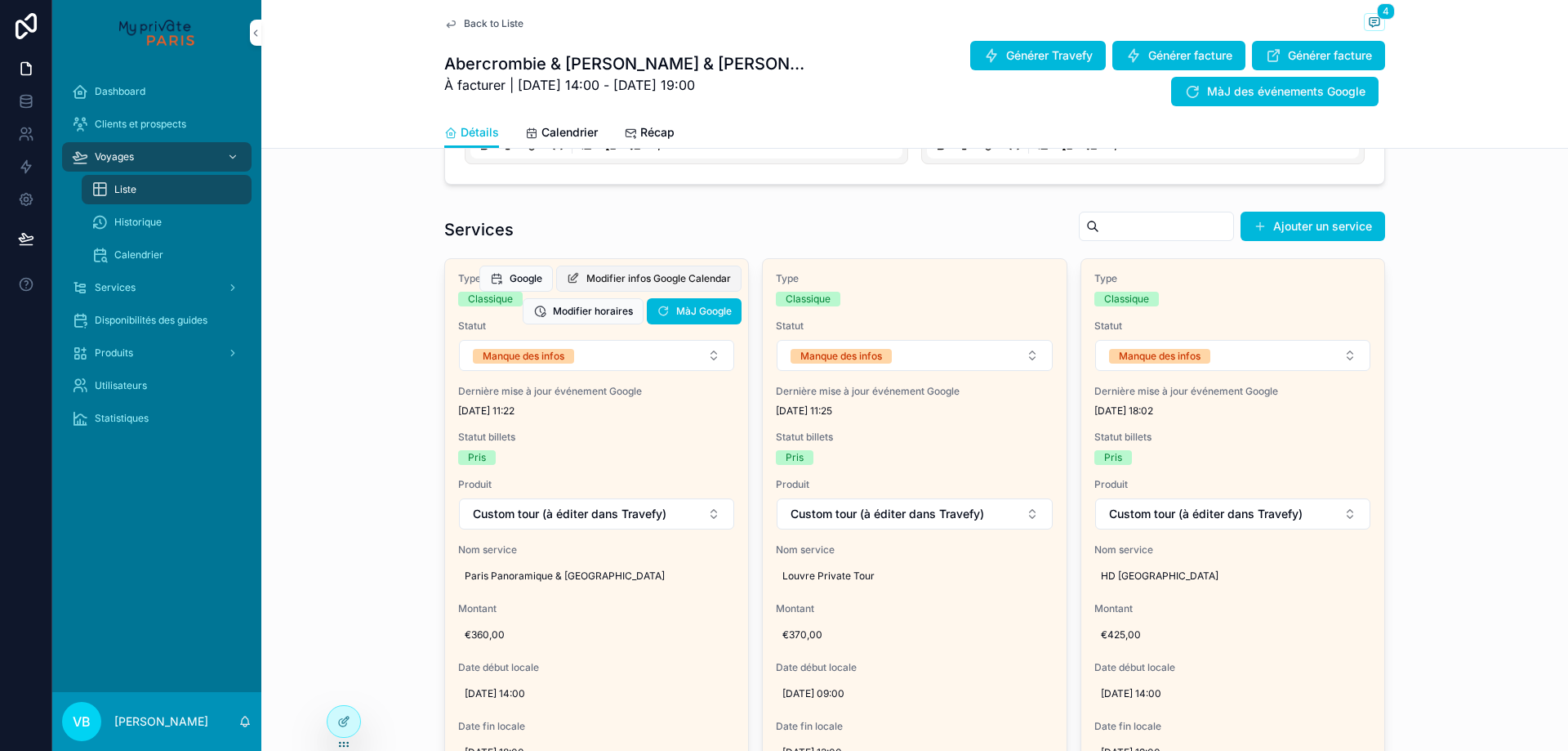
click at [647, 285] on span "Modifier infos Google Calendar" at bounding box center [659, 279] width 145 height 13
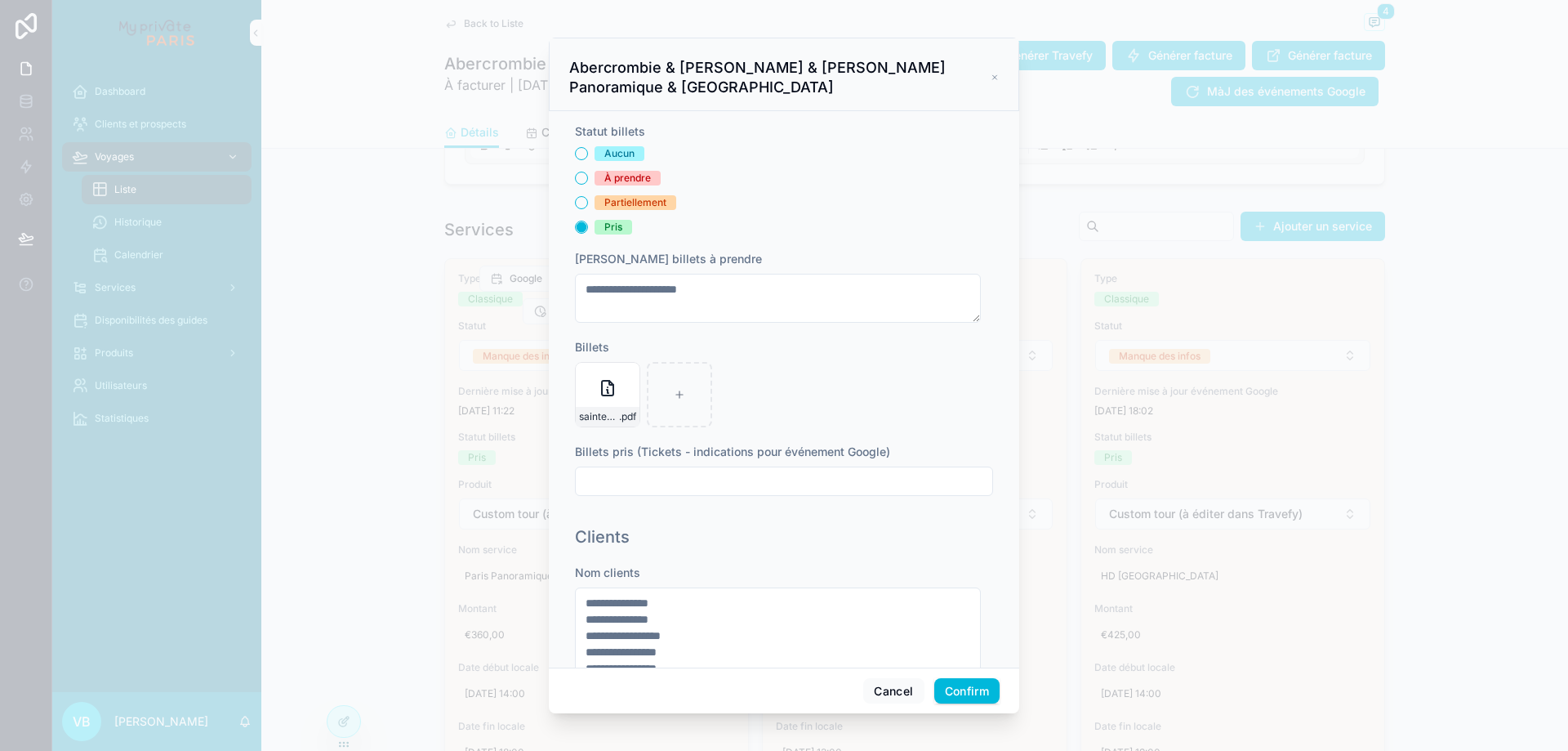
scroll to position [465, 0]
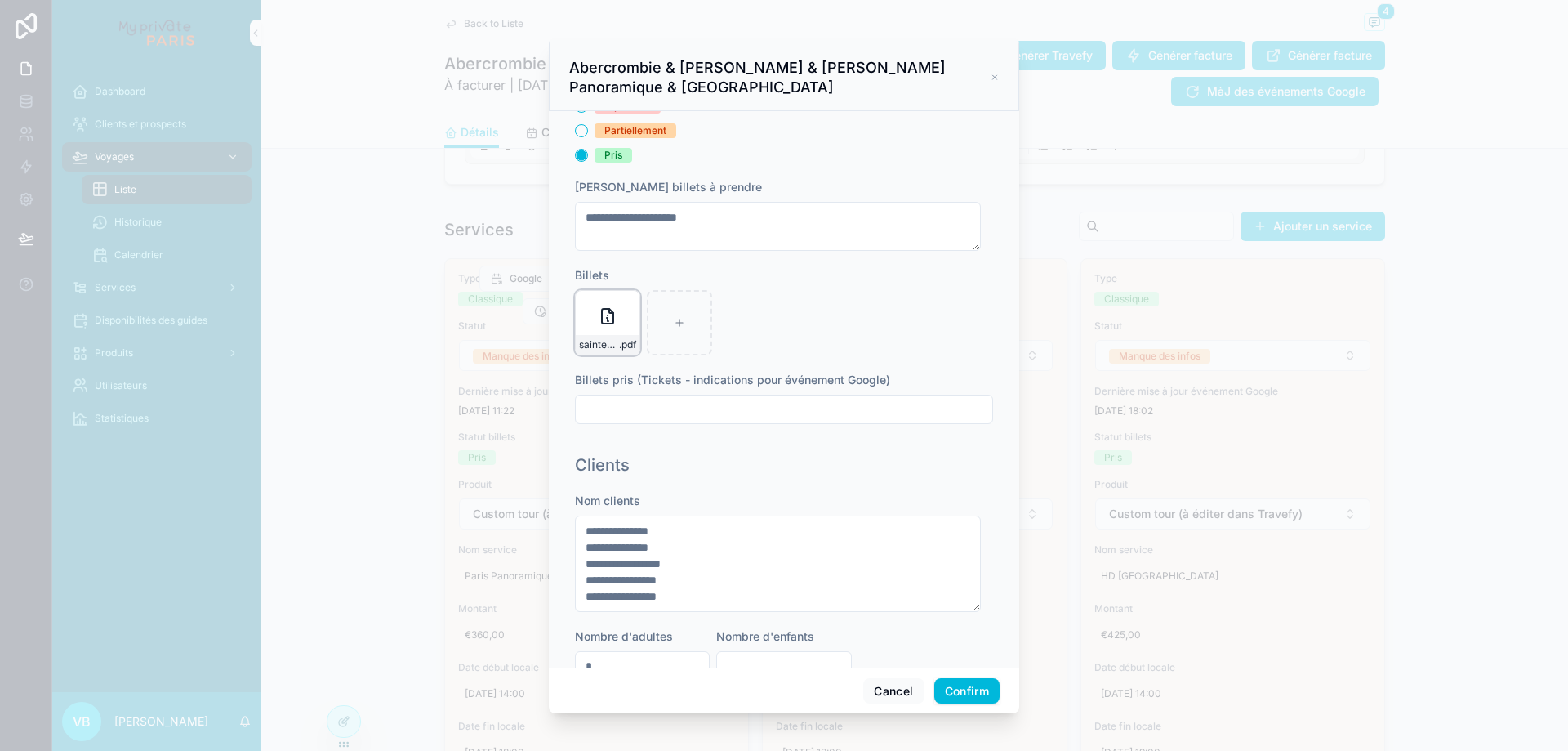
click at [612, 326] on icon at bounding box center [608, 316] width 20 height 20
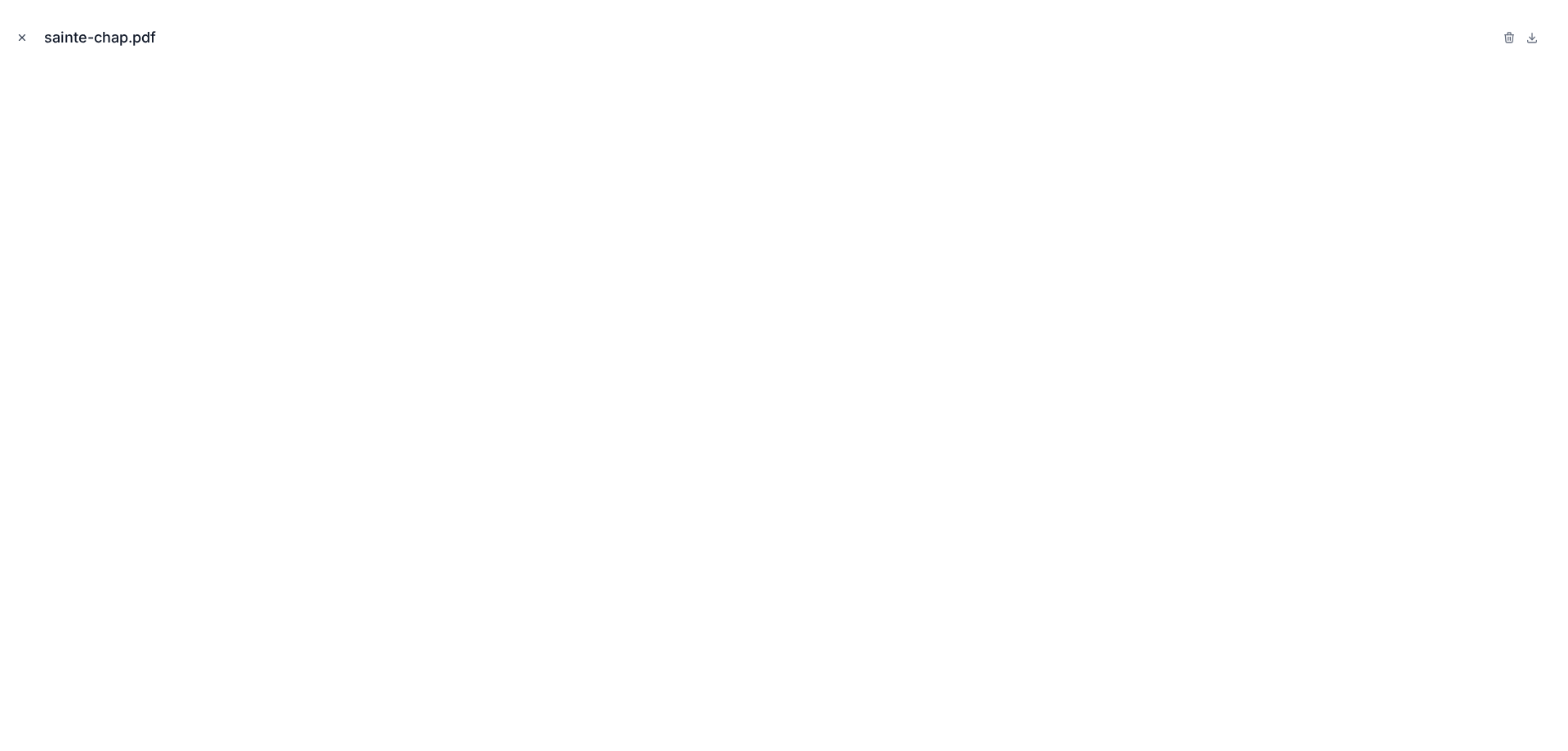
click at [22, 37] on icon "Close modal" at bounding box center [22, 38] width 12 height 12
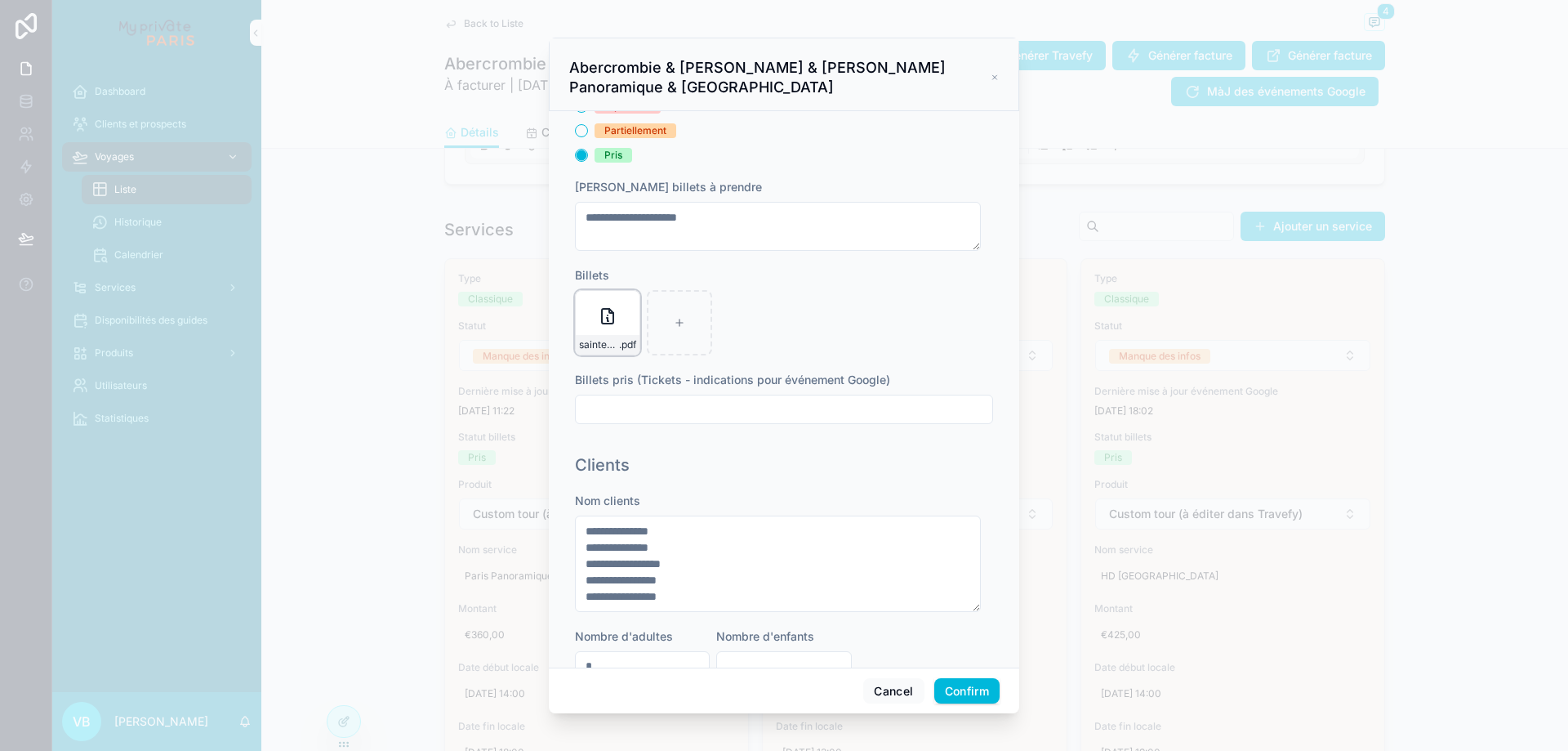
click at [613, 323] on icon at bounding box center [608, 316] width 12 height 15
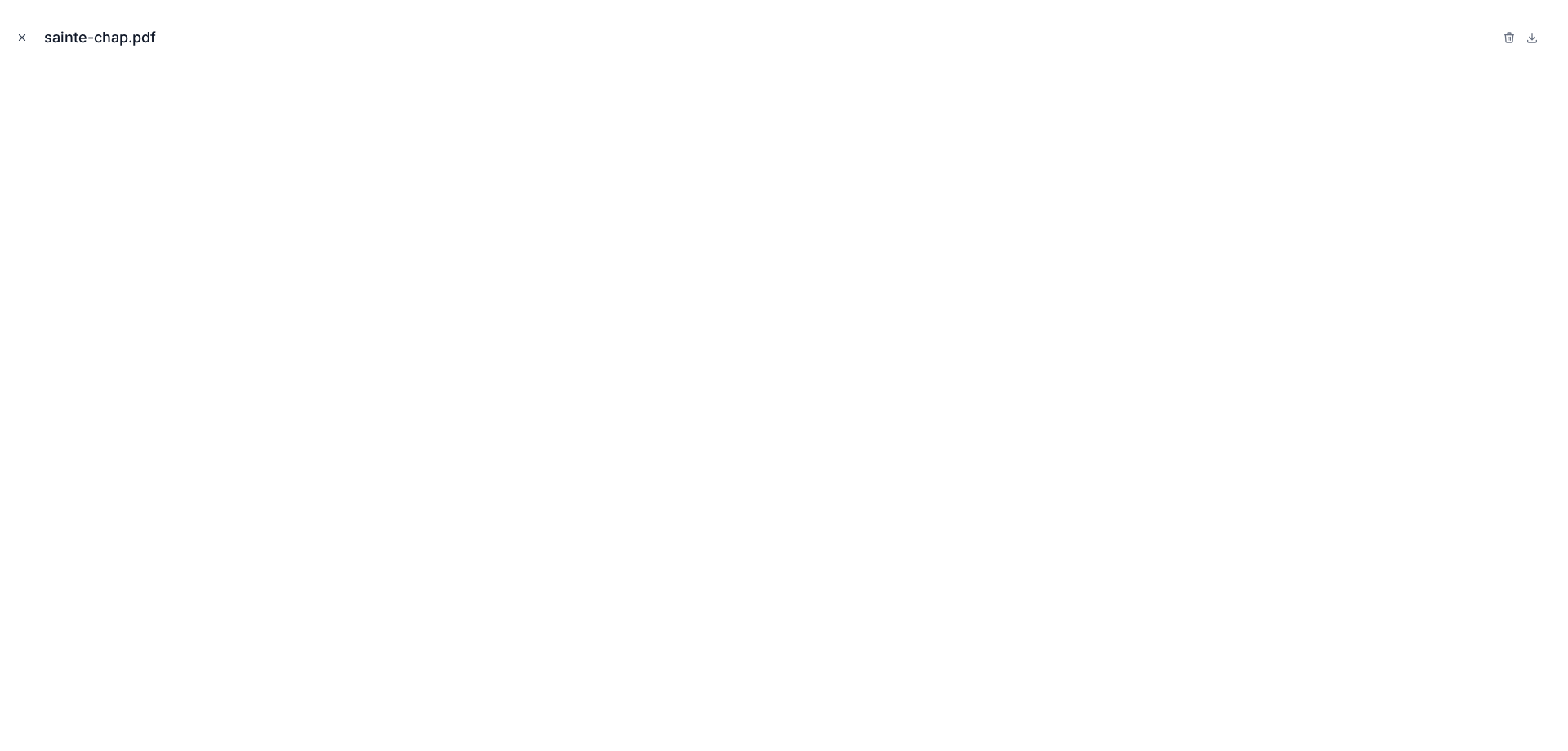
click at [25, 39] on icon "Close modal" at bounding box center [22, 38] width 12 height 12
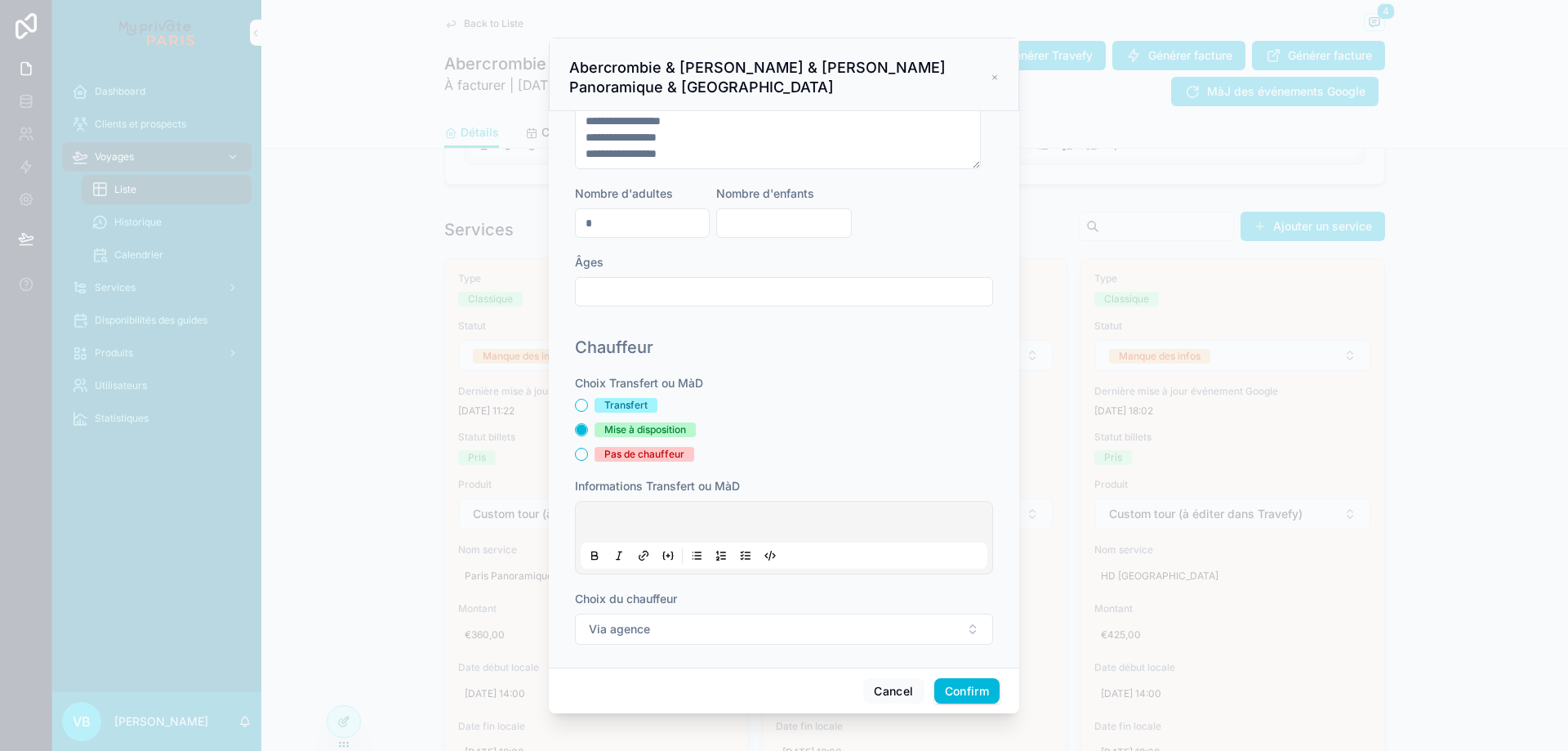
scroll to position [937, 0]
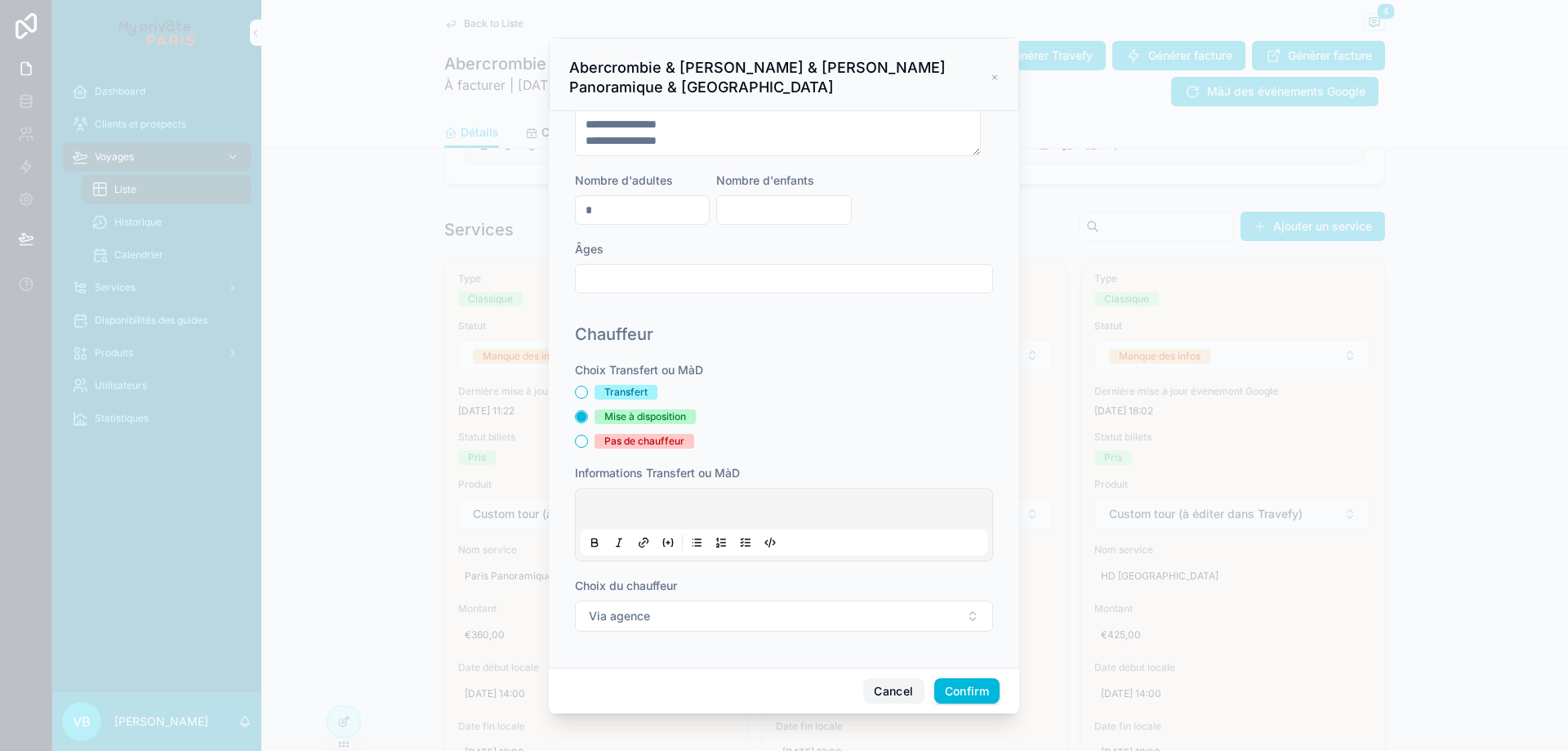
click at [893, 679] on button "Cancel" at bounding box center [893, 691] width 60 height 26
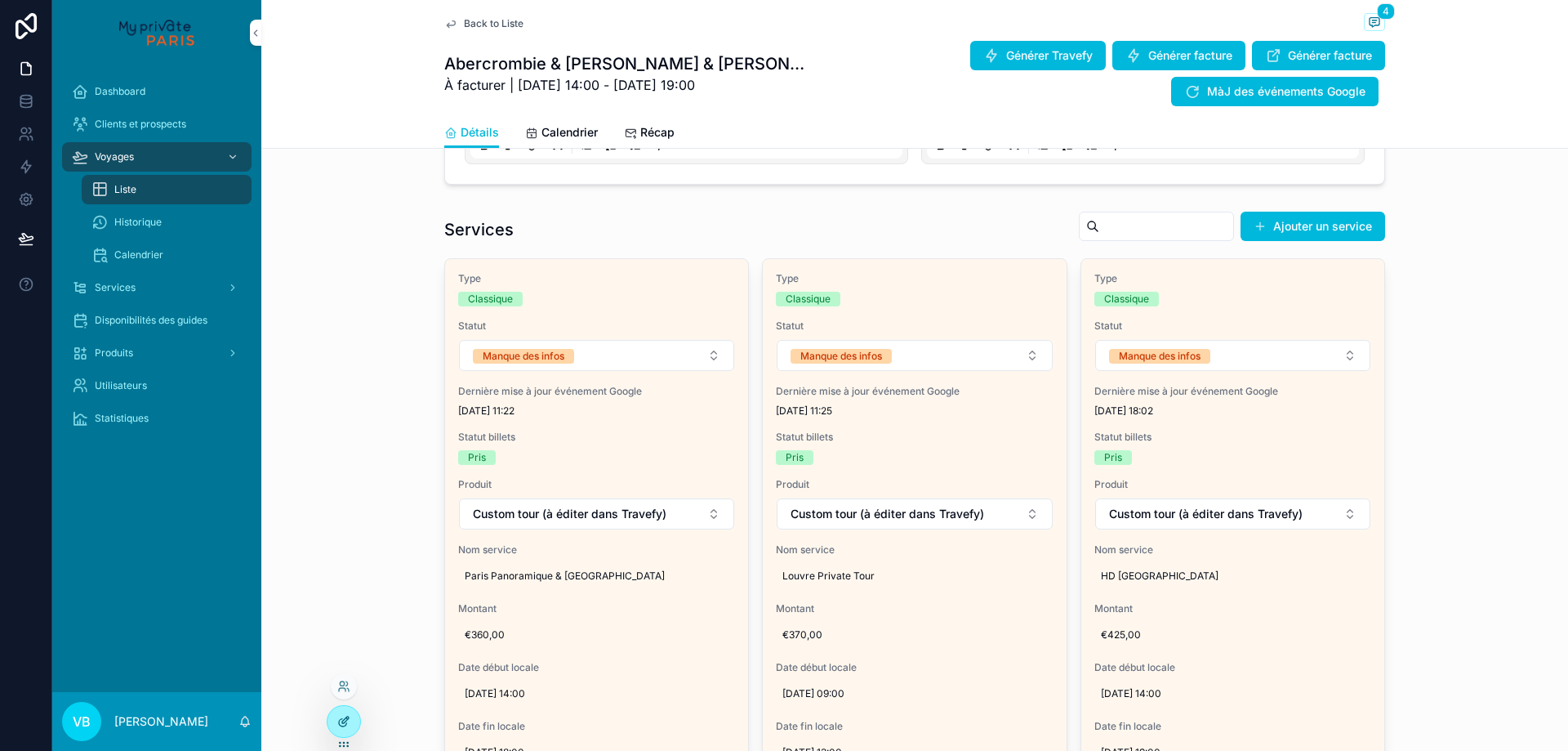
click at [342, 722] on icon at bounding box center [345, 720] width 7 height 7
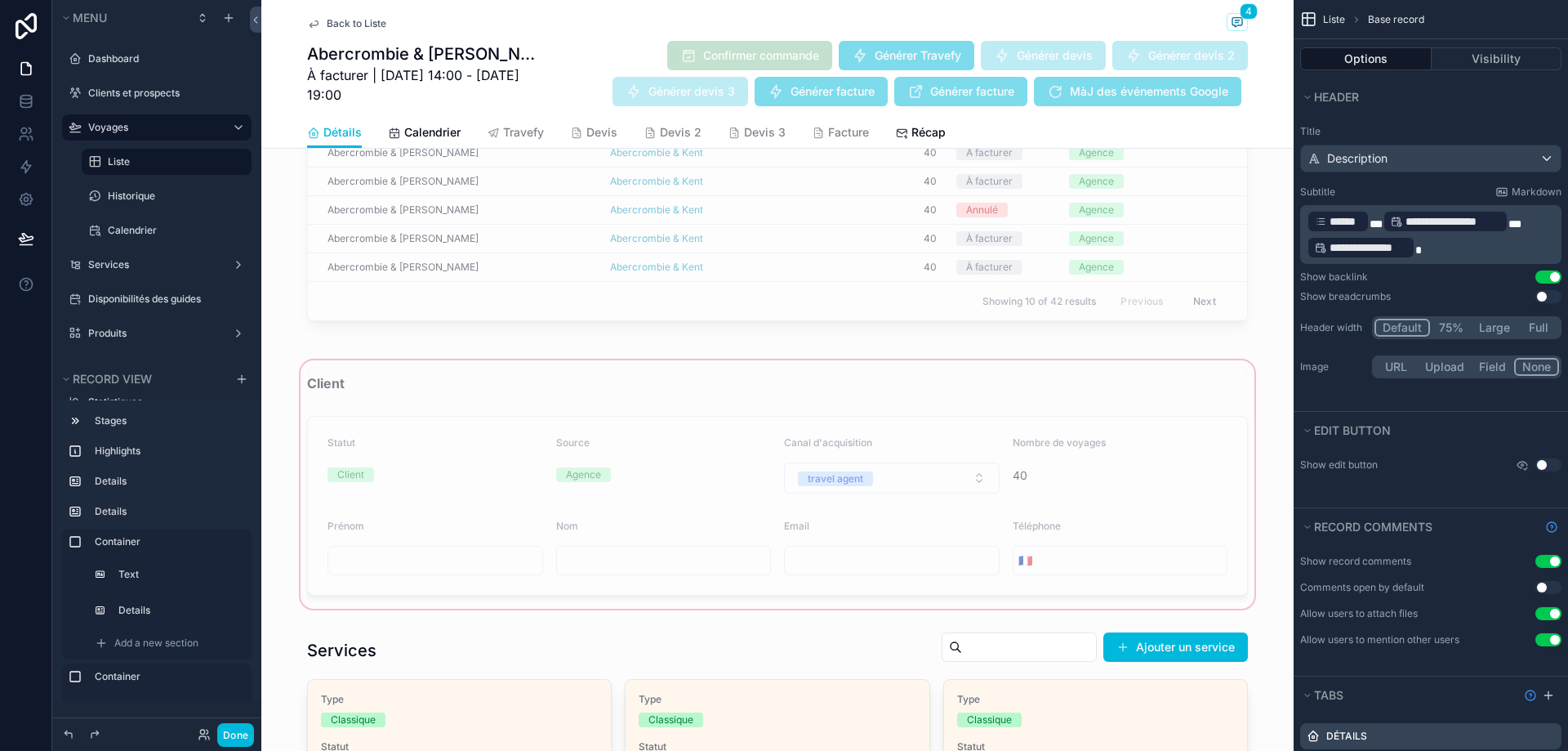
scroll to position [1231, 0]
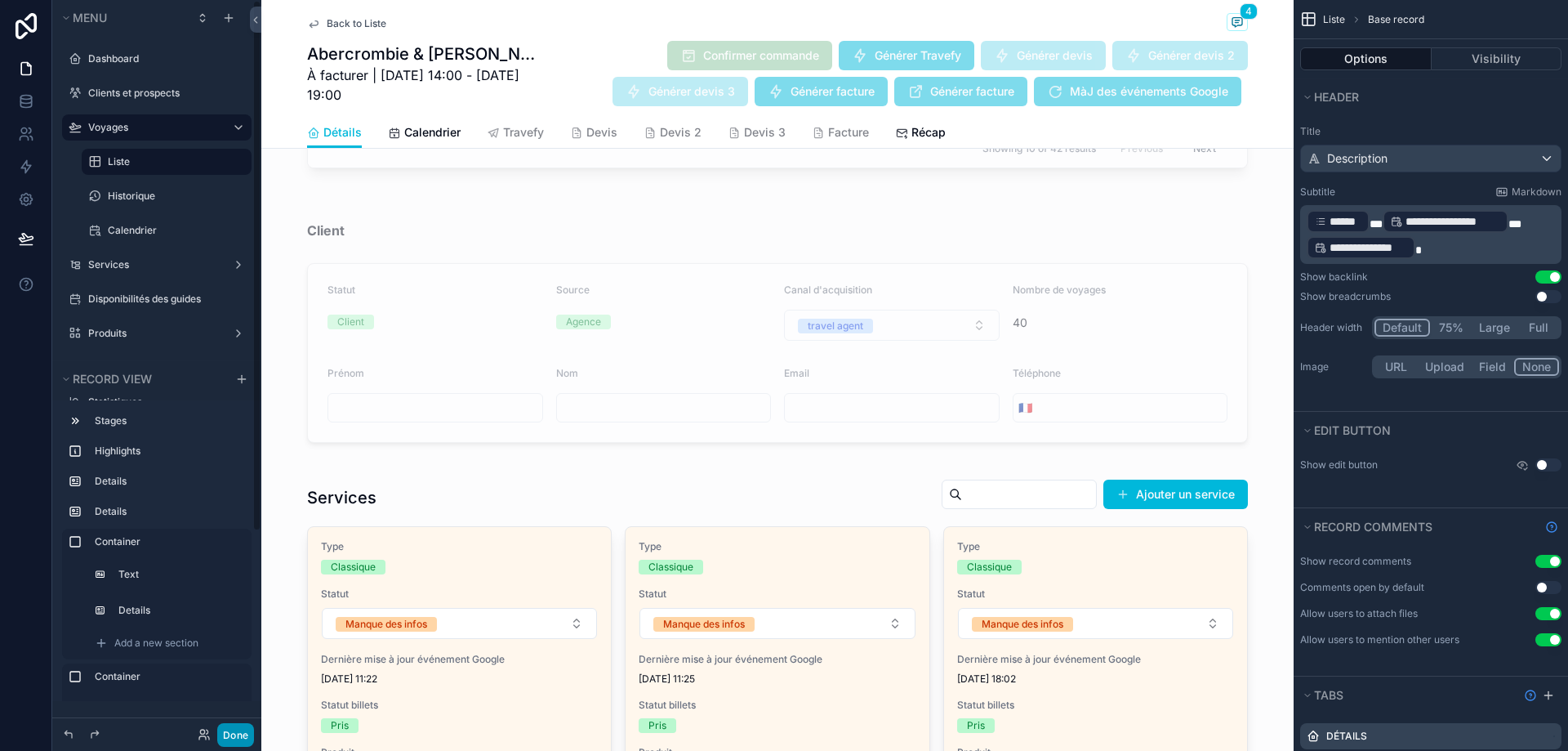
click at [240, 731] on button "Done" at bounding box center [235, 735] width 37 height 24
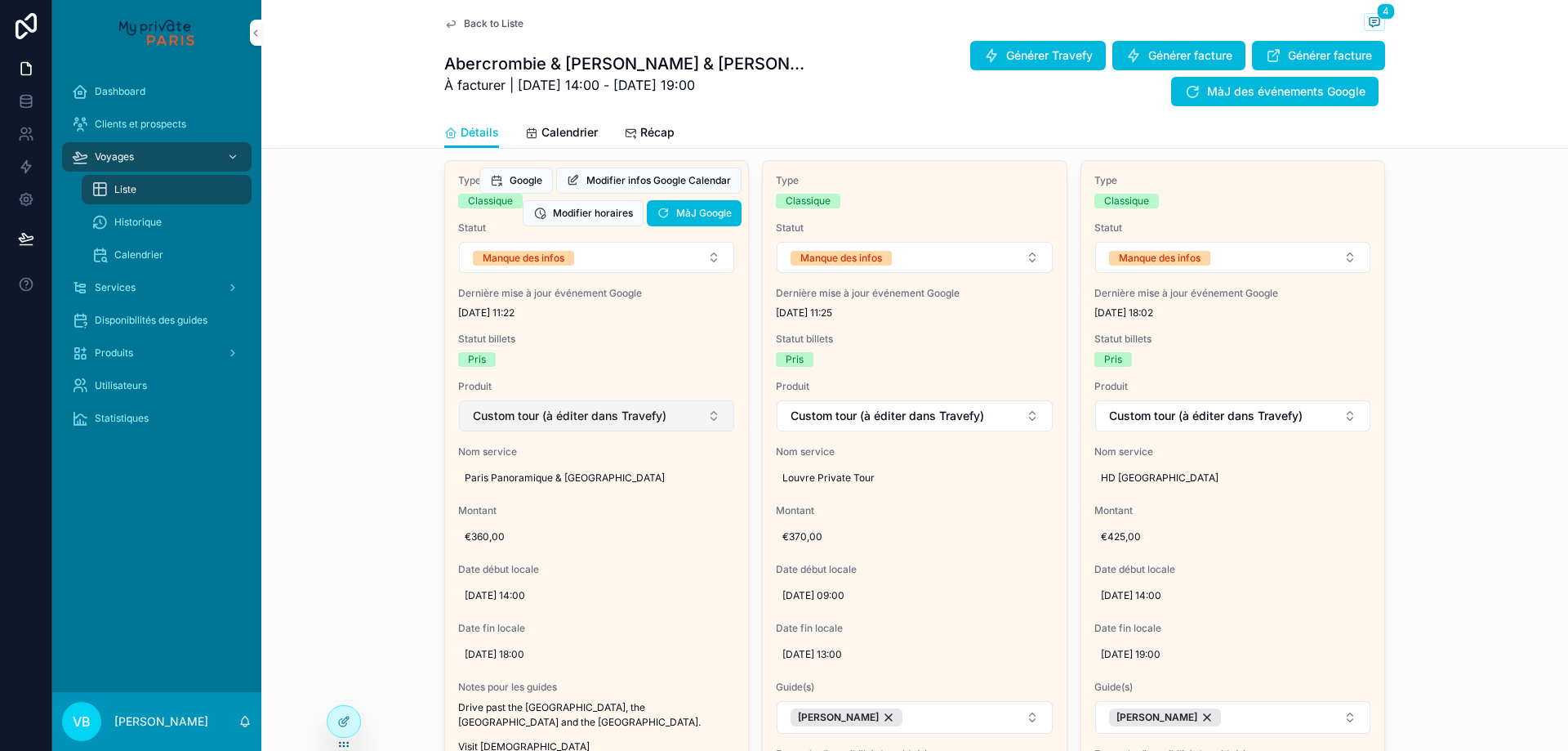
scroll to position [495, 0]
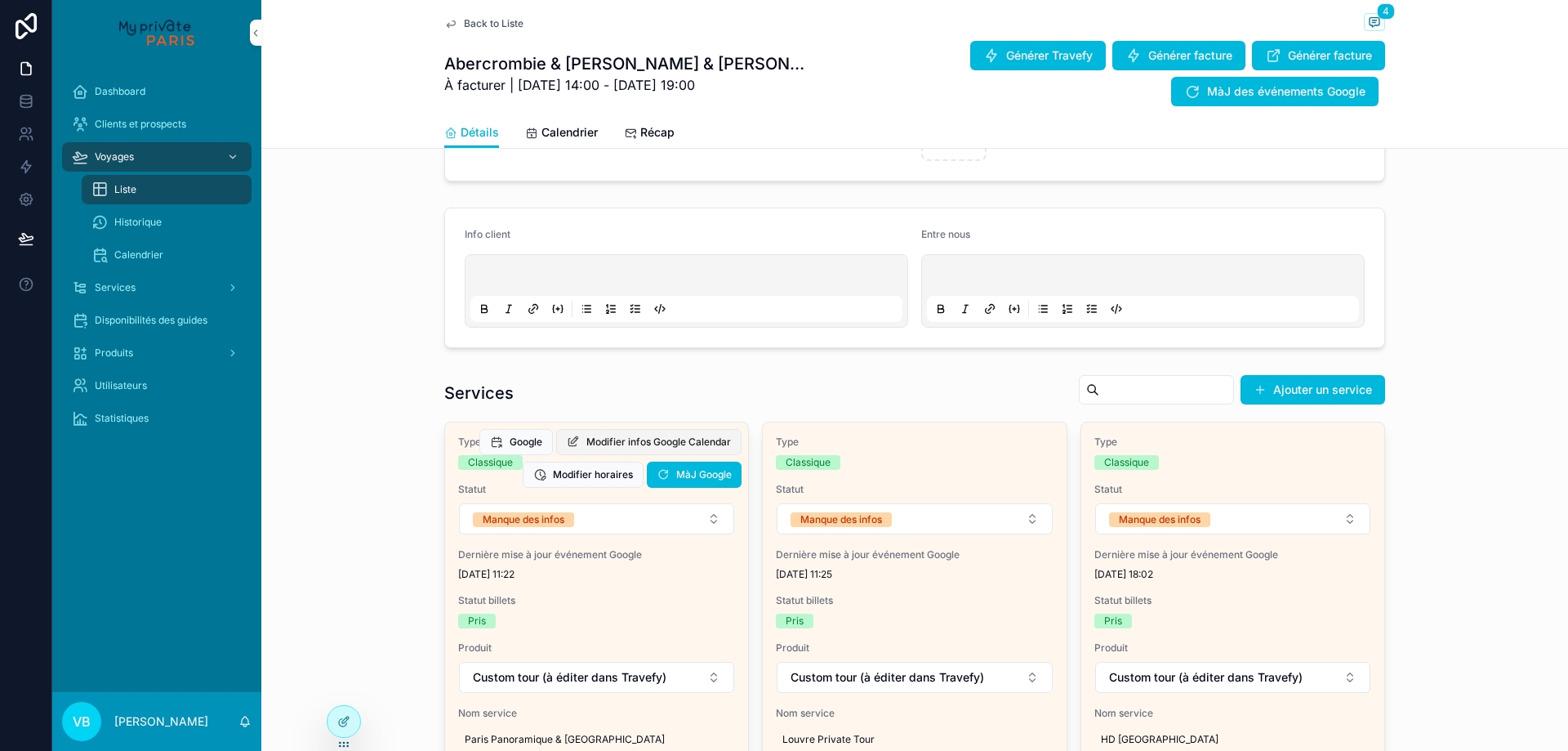
click at [645, 443] on span "Modifier infos Google Calendar" at bounding box center [659, 442] width 145 height 13
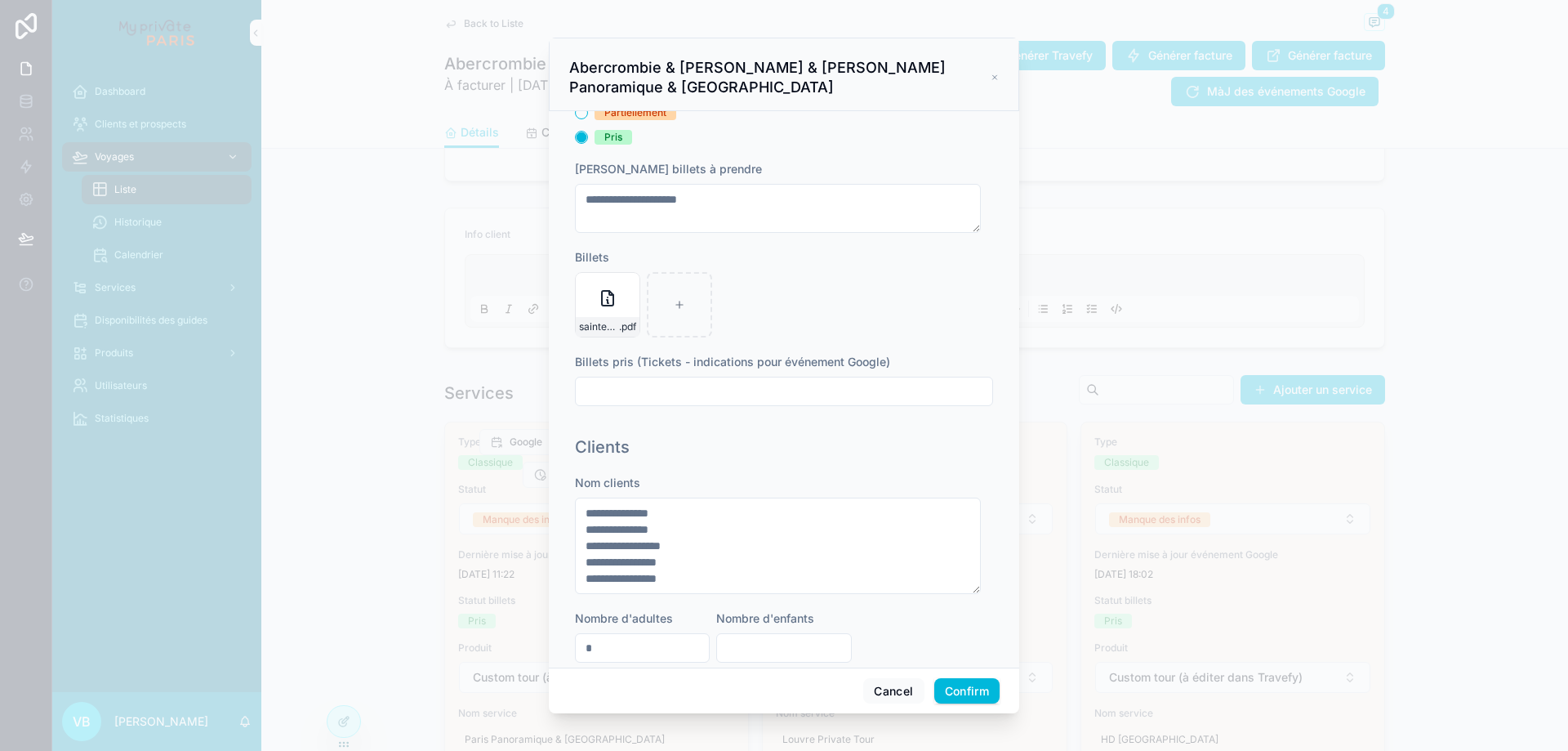
scroll to position [490, 0]
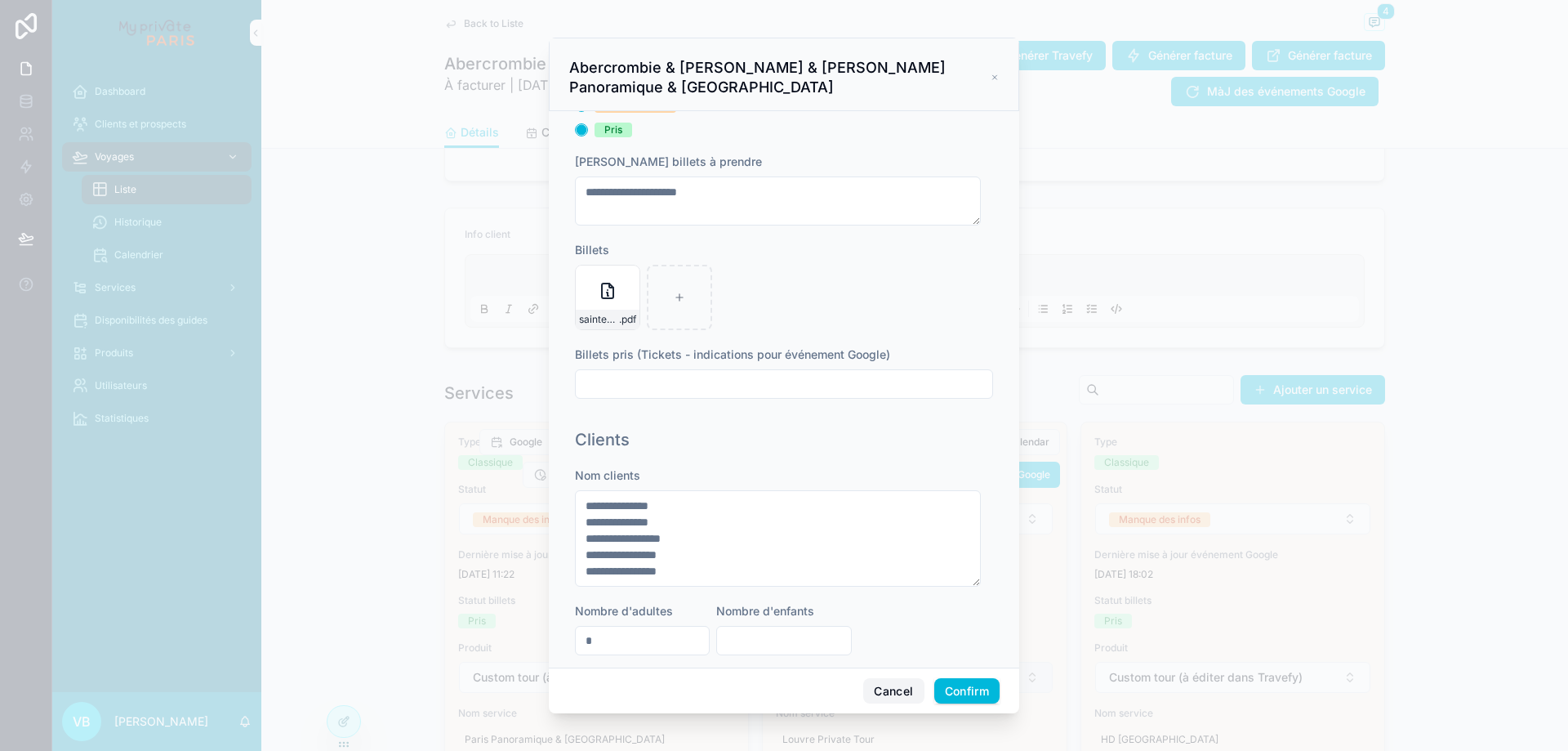
click at [913, 688] on button "Cancel" at bounding box center [893, 691] width 60 height 26
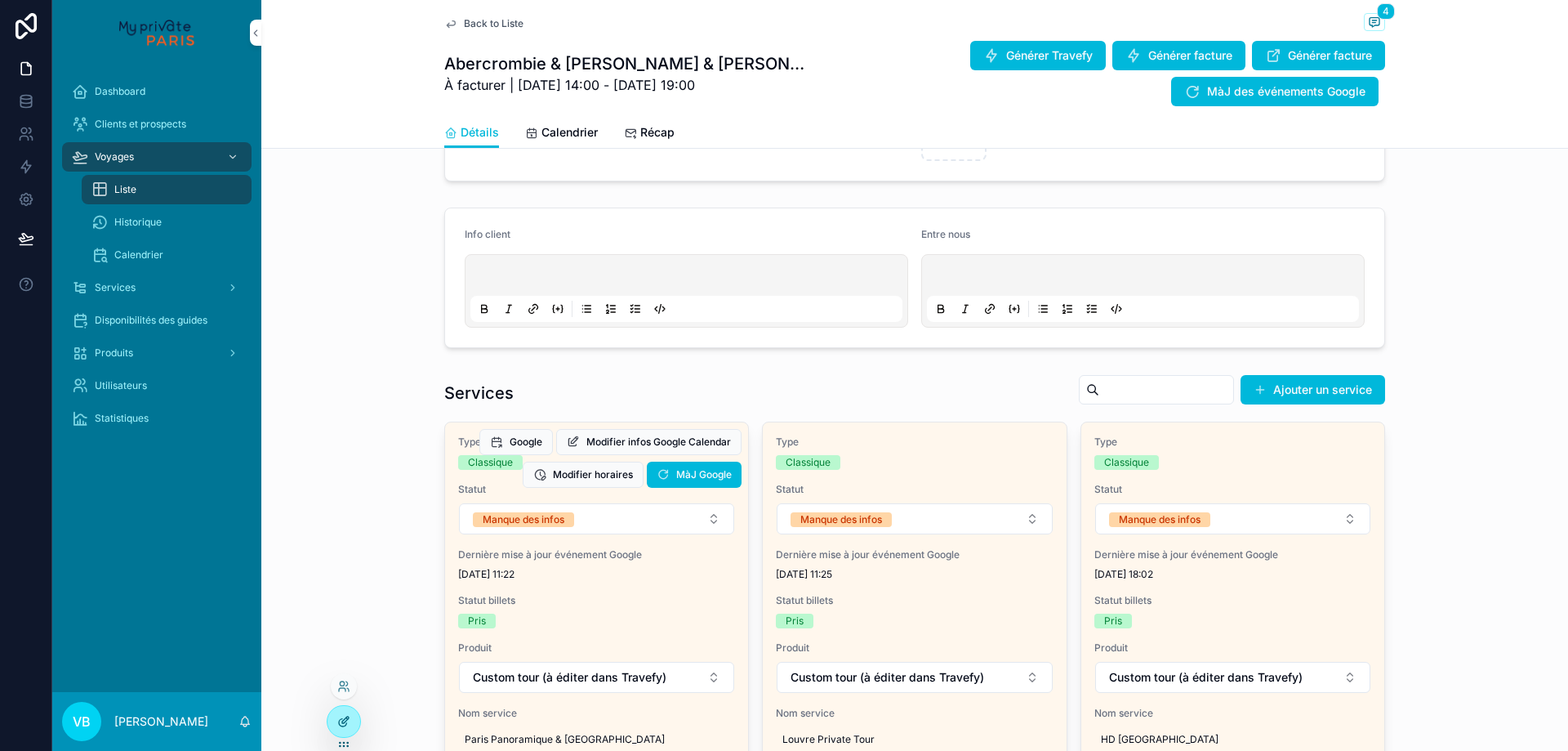
click at [352, 718] on div at bounding box center [344, 721] width 33 height 31
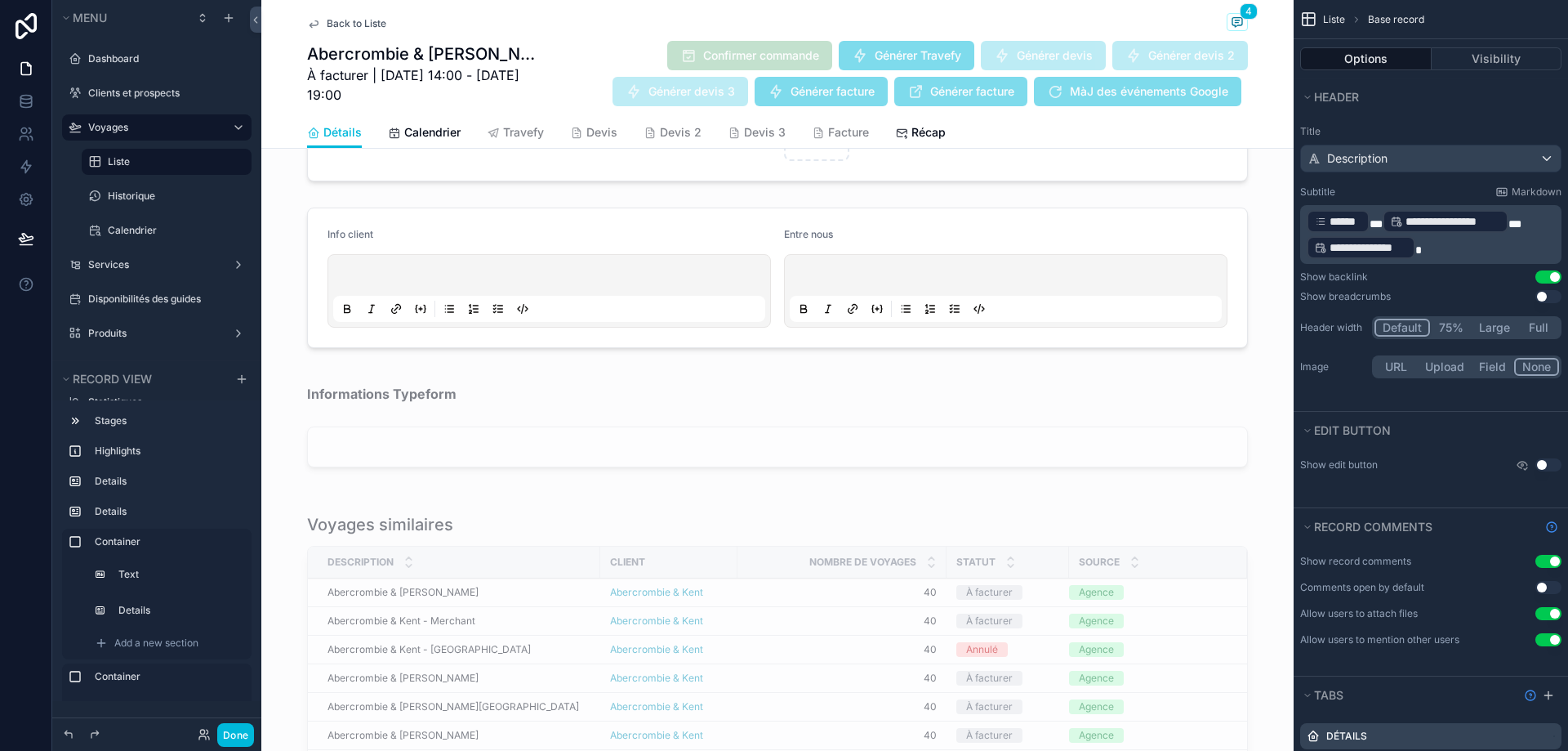
scroll to position [1557, 0]
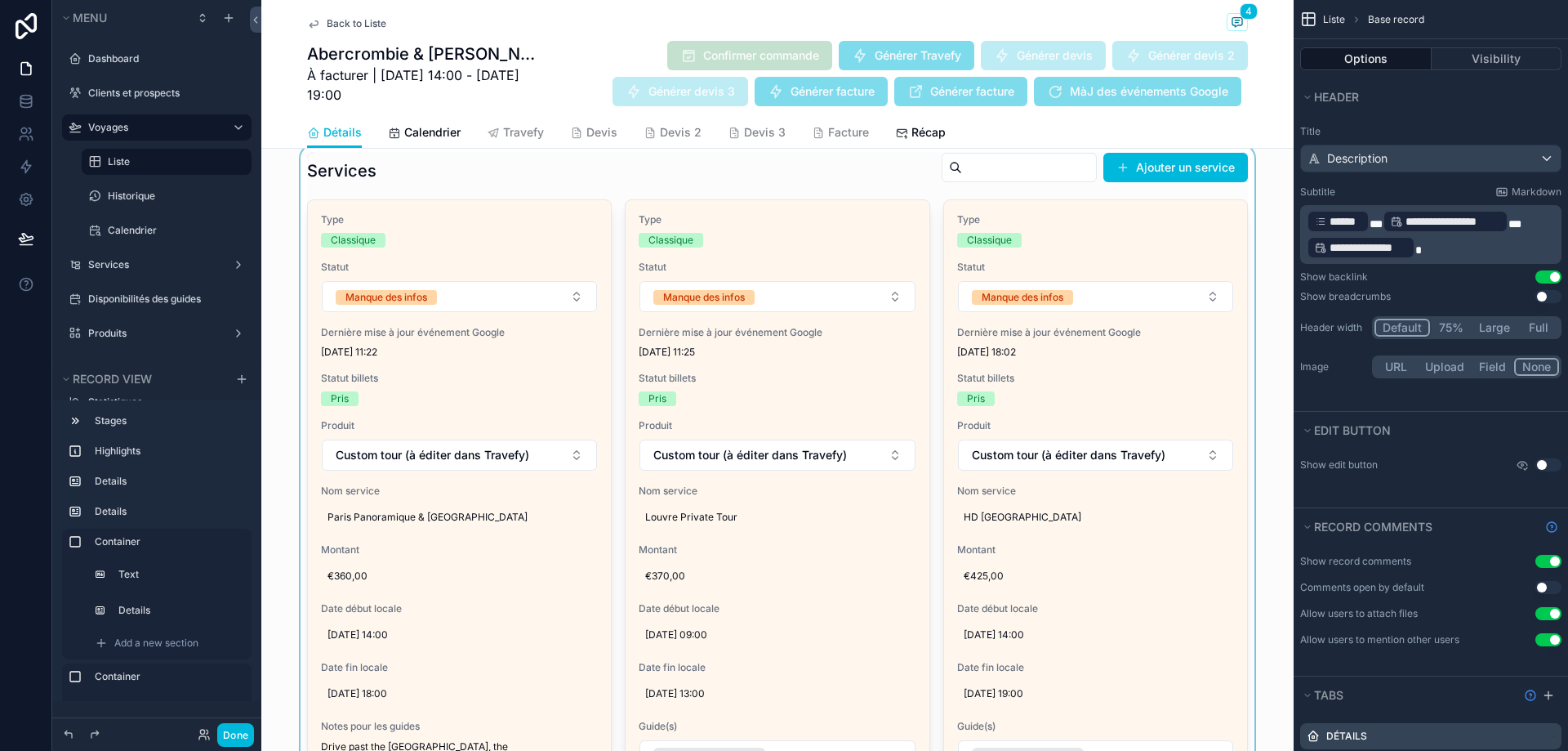
click at [421, 185] on div "scrollable content" at bounding box center [777, 608] width 1032 height 925
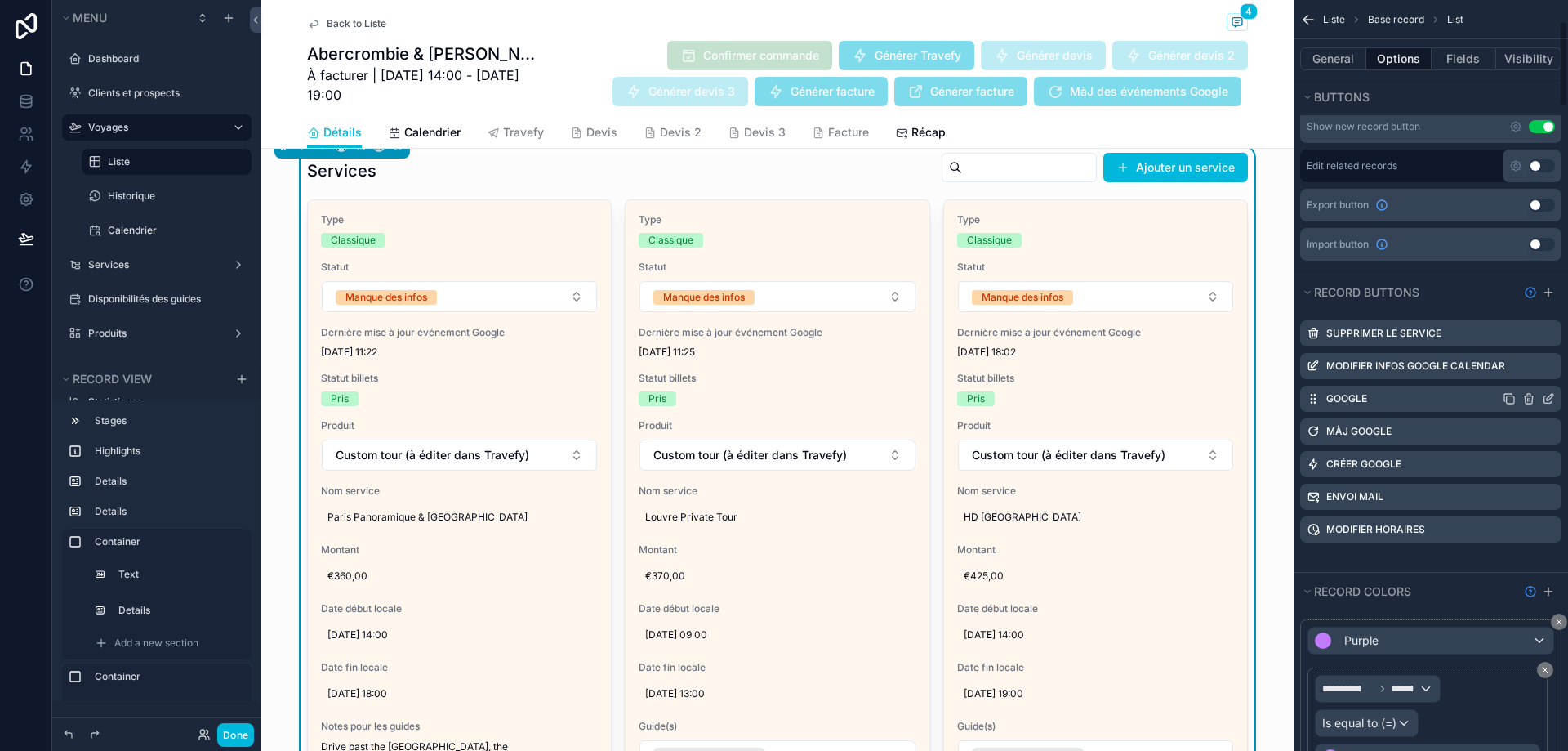
scroll to position [490, 0]
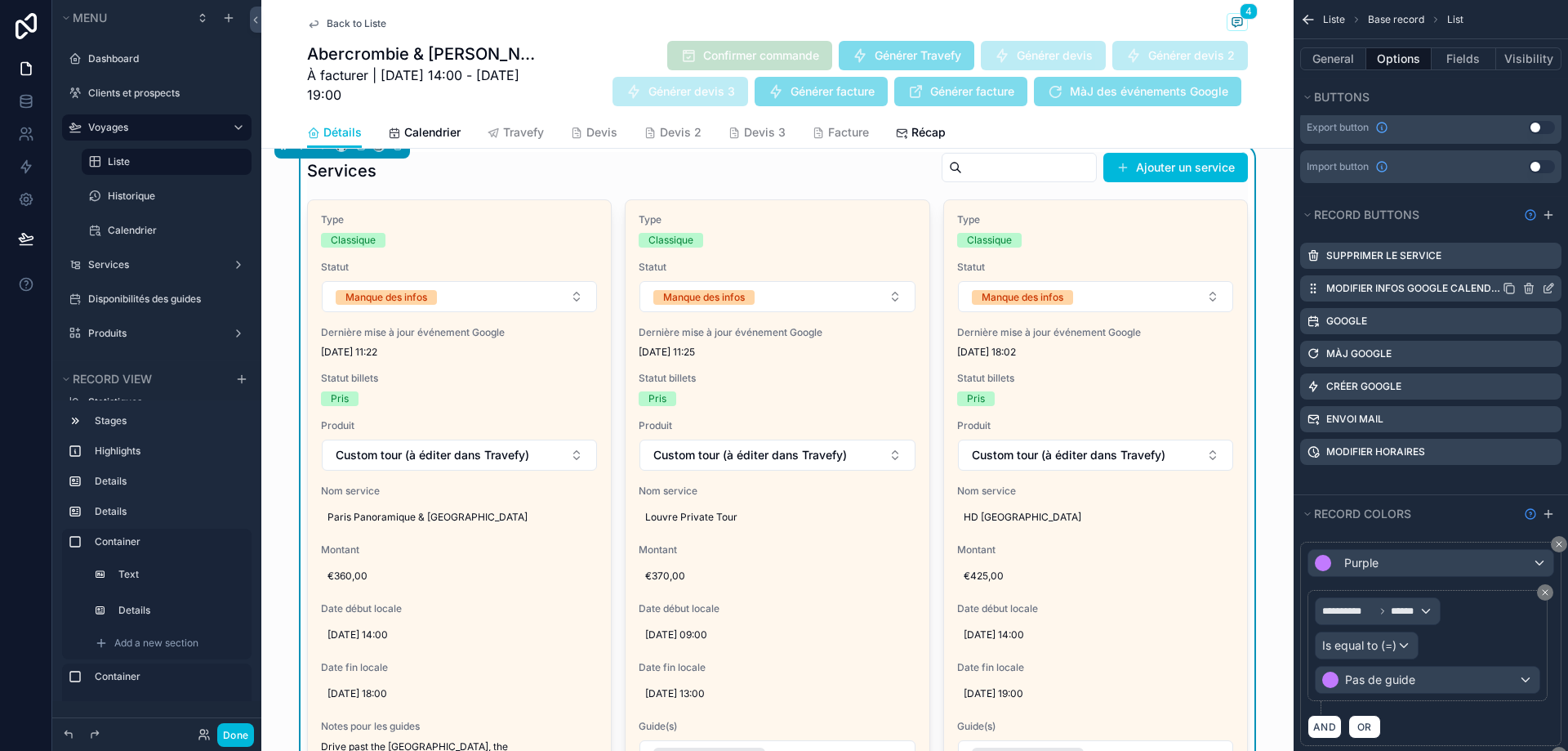
click at [1544, 285] on icon "scrollable content" at bounding box center [1548, 289] width 13 height 13
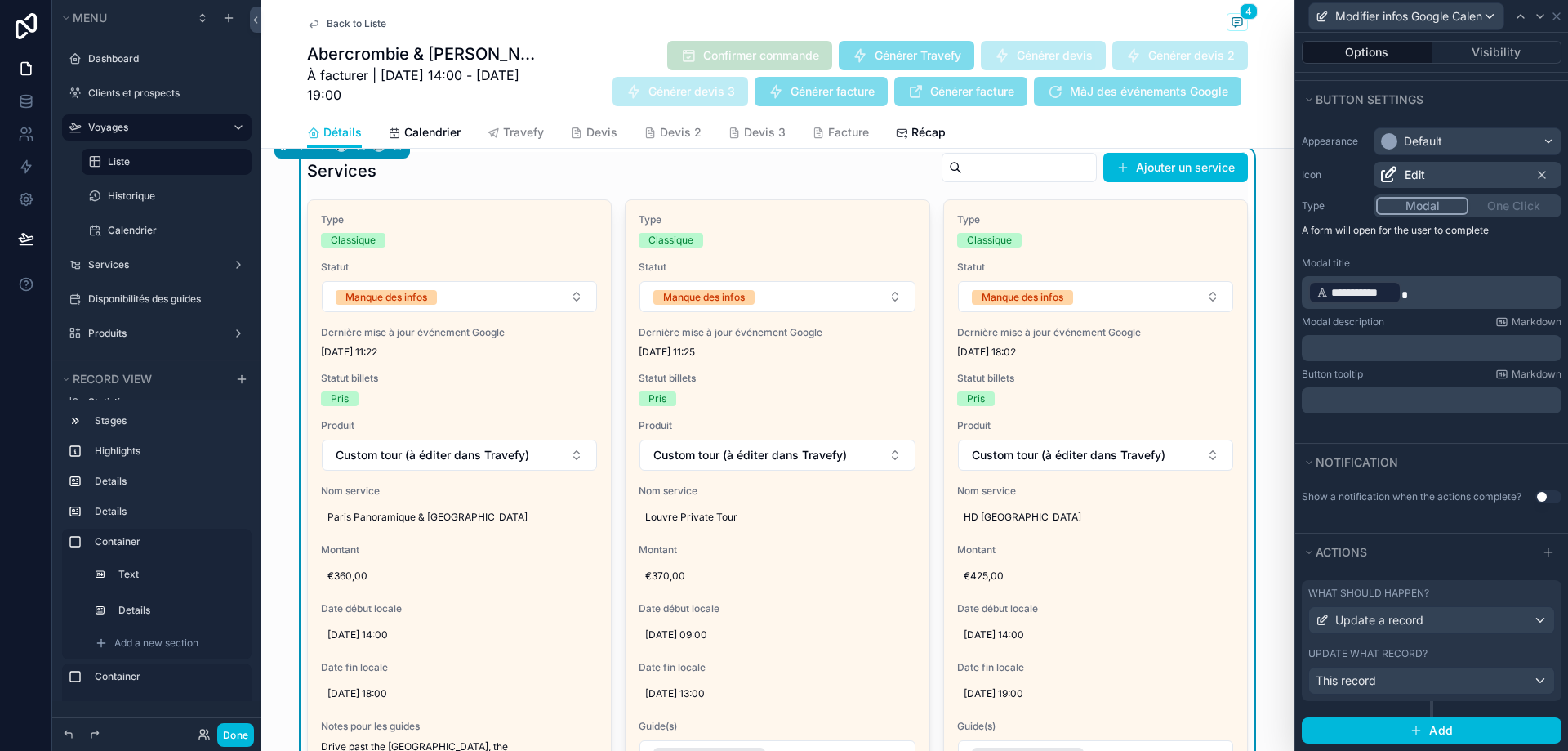
scroll to position [117, 0]
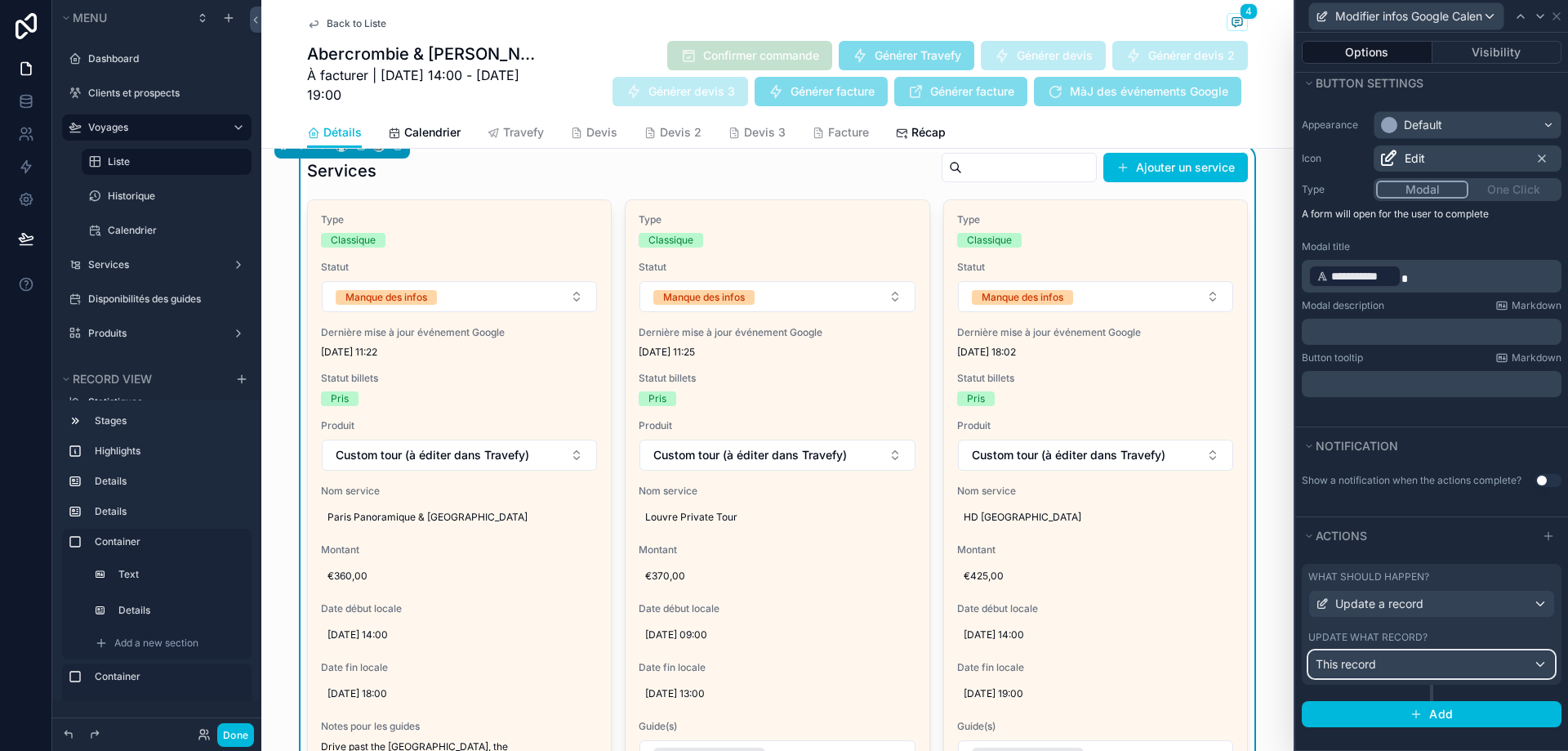
click at [1447, 654] on div "This record" at bounding box center [1432, 665] width 245 height 26
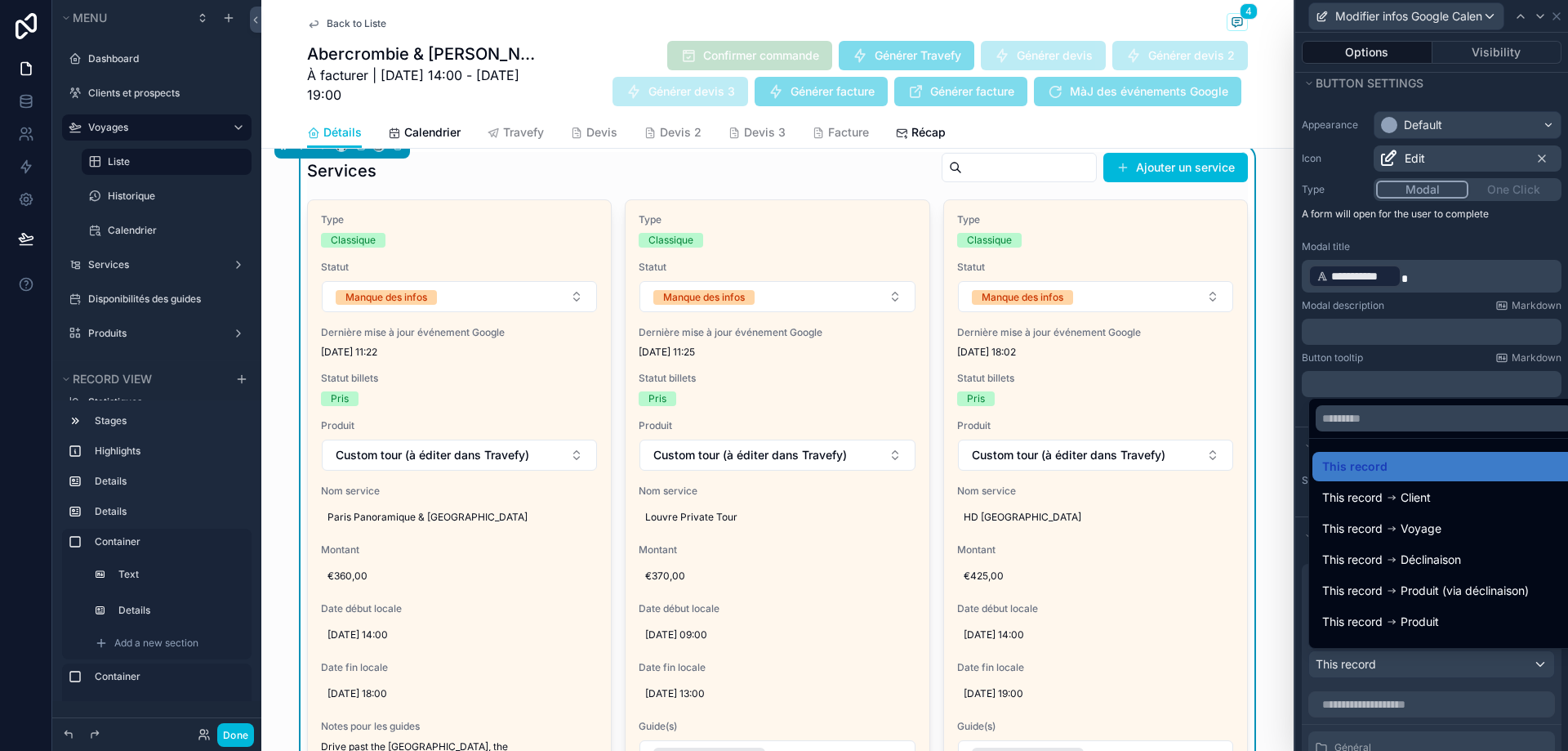
click at [1447, 661] on div at bounding box center [1432, 375] width 273 height 751
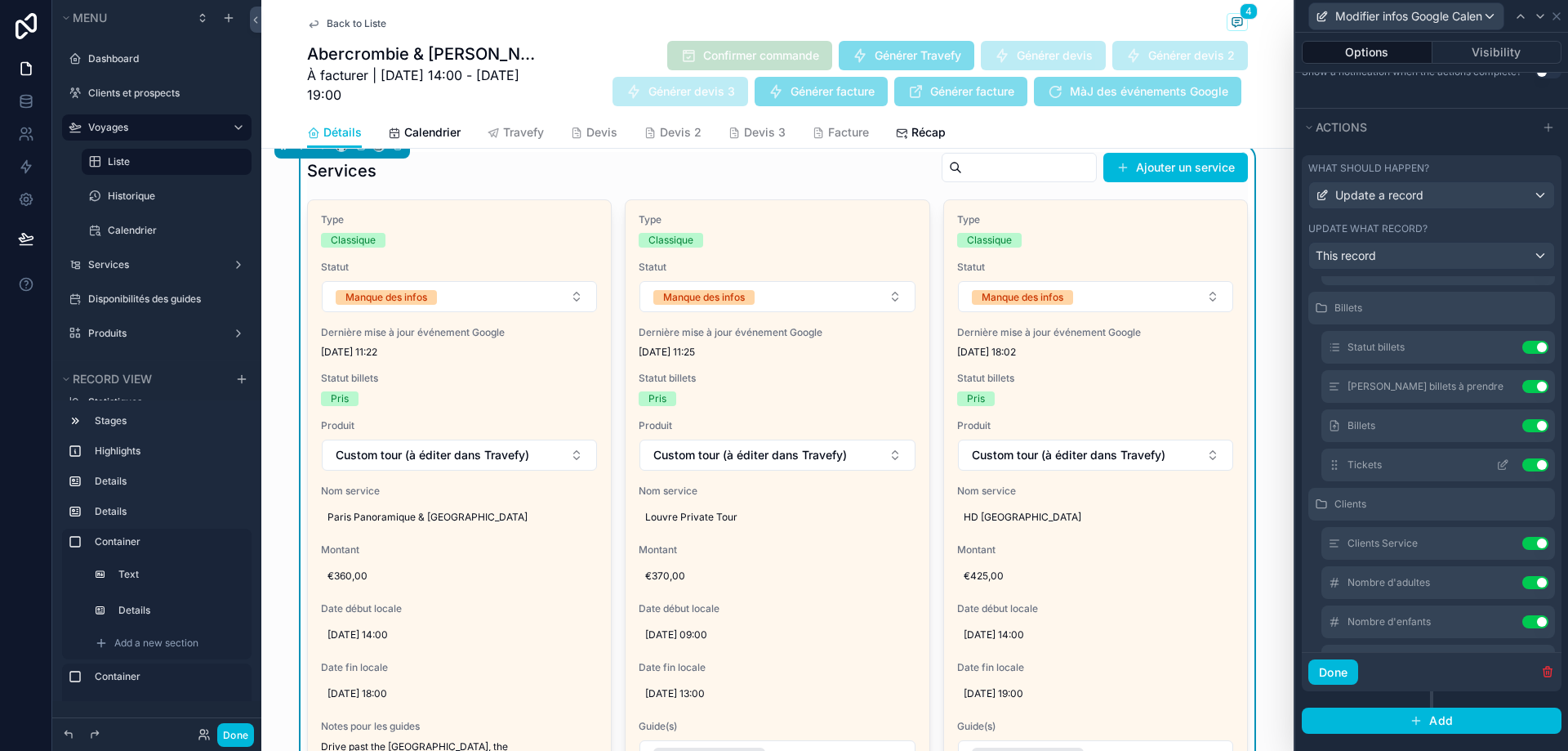
scroll to position [164, 0]
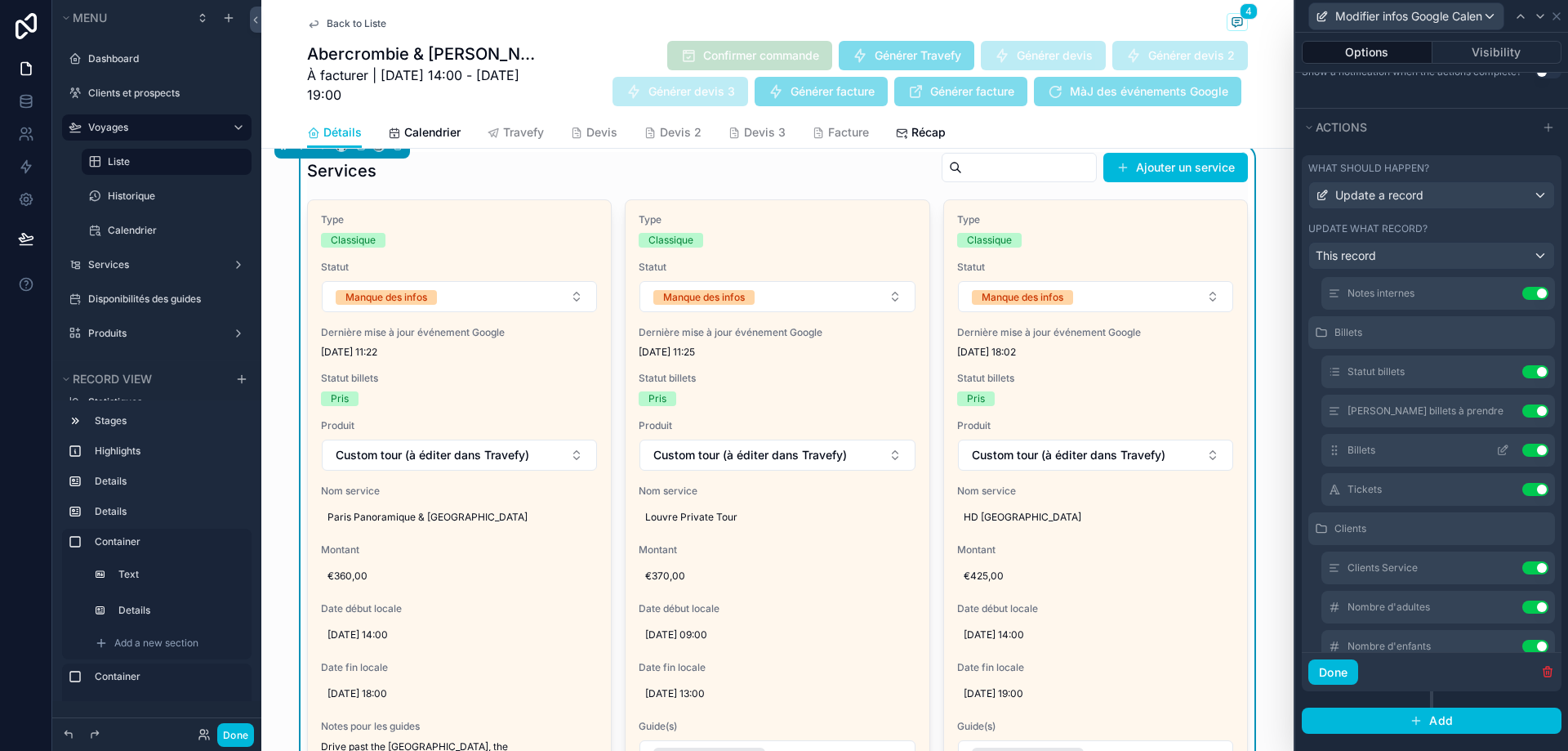
click at [1496, 449] on icon at bounding box center [1503, 450] width 13 height 13
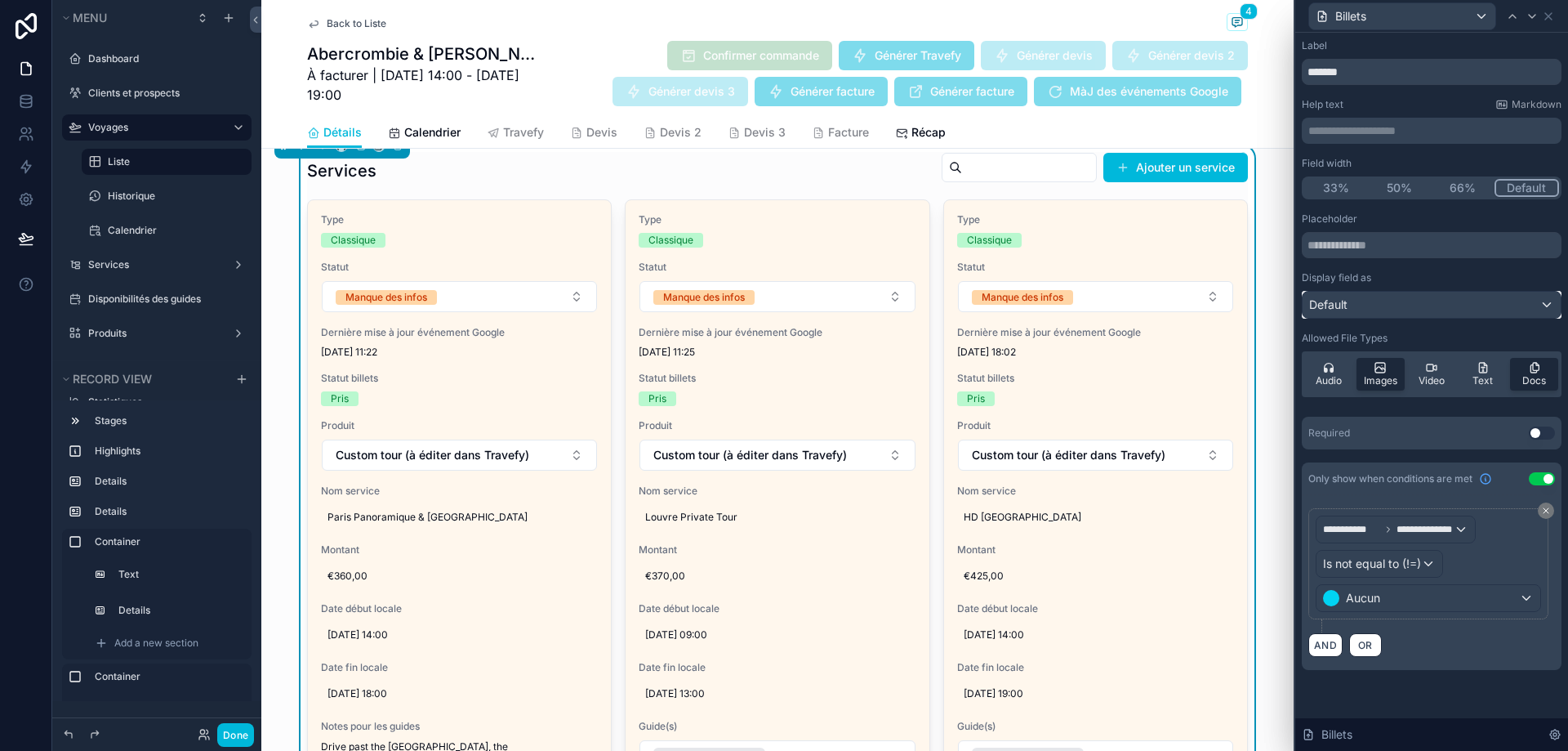
click at [1381, 308] on div "Default" at bounding box center [1432, 305] width 258 height 26
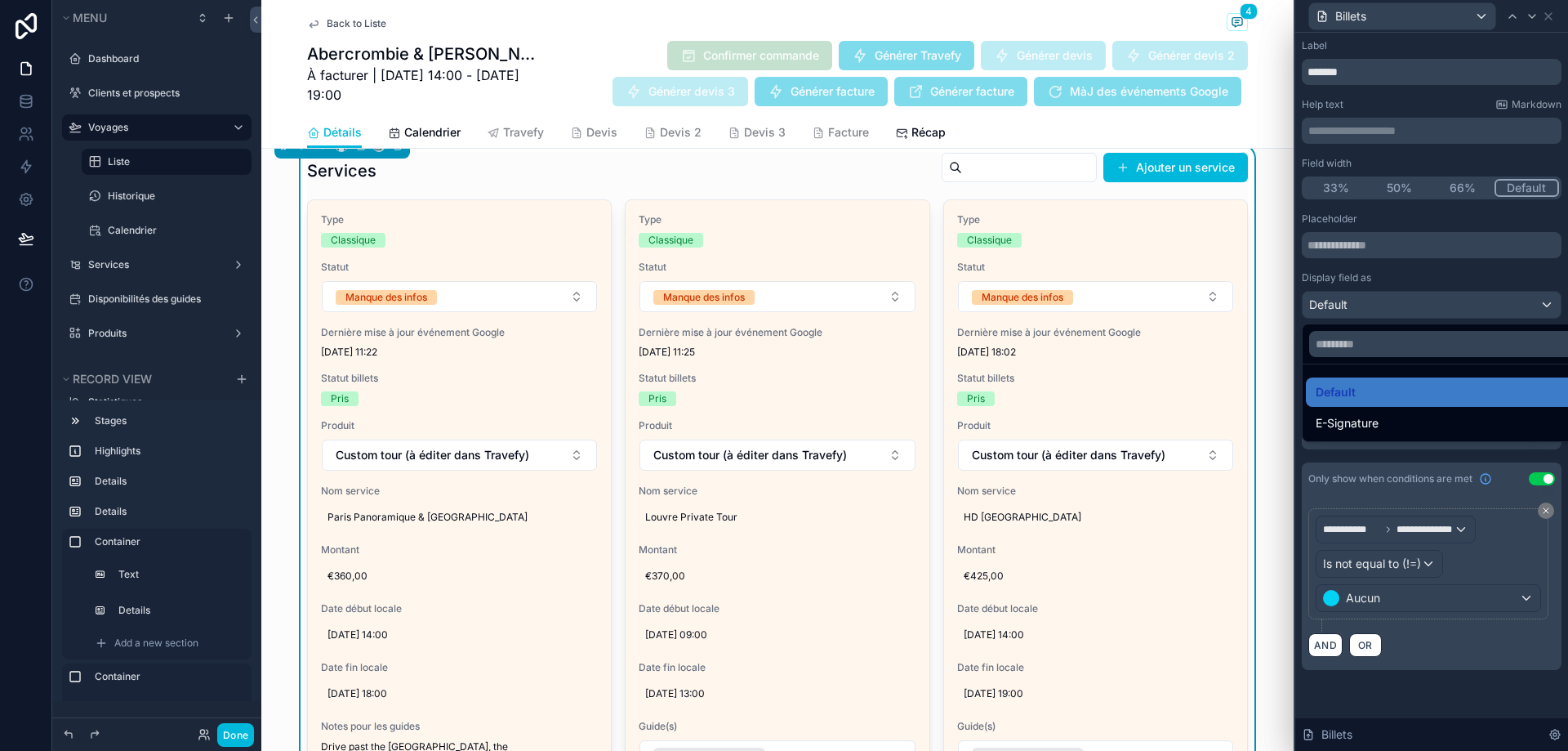
click at [1381, 298] on div at bounding box center [1432, 375] width 273 height 751
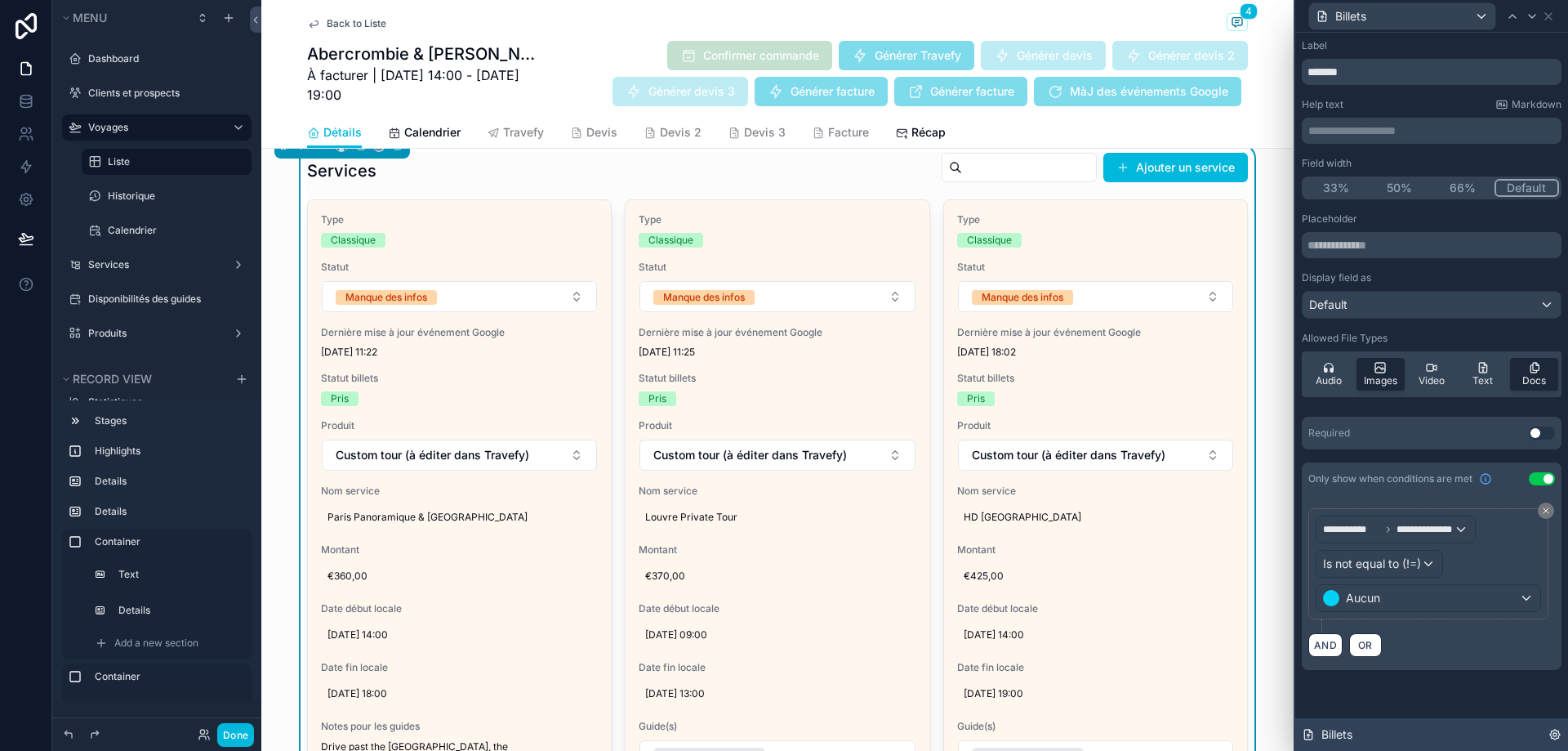
click at [1561, 735] on div "Billets" at bounding box center [1432, 735] width 273 height 33
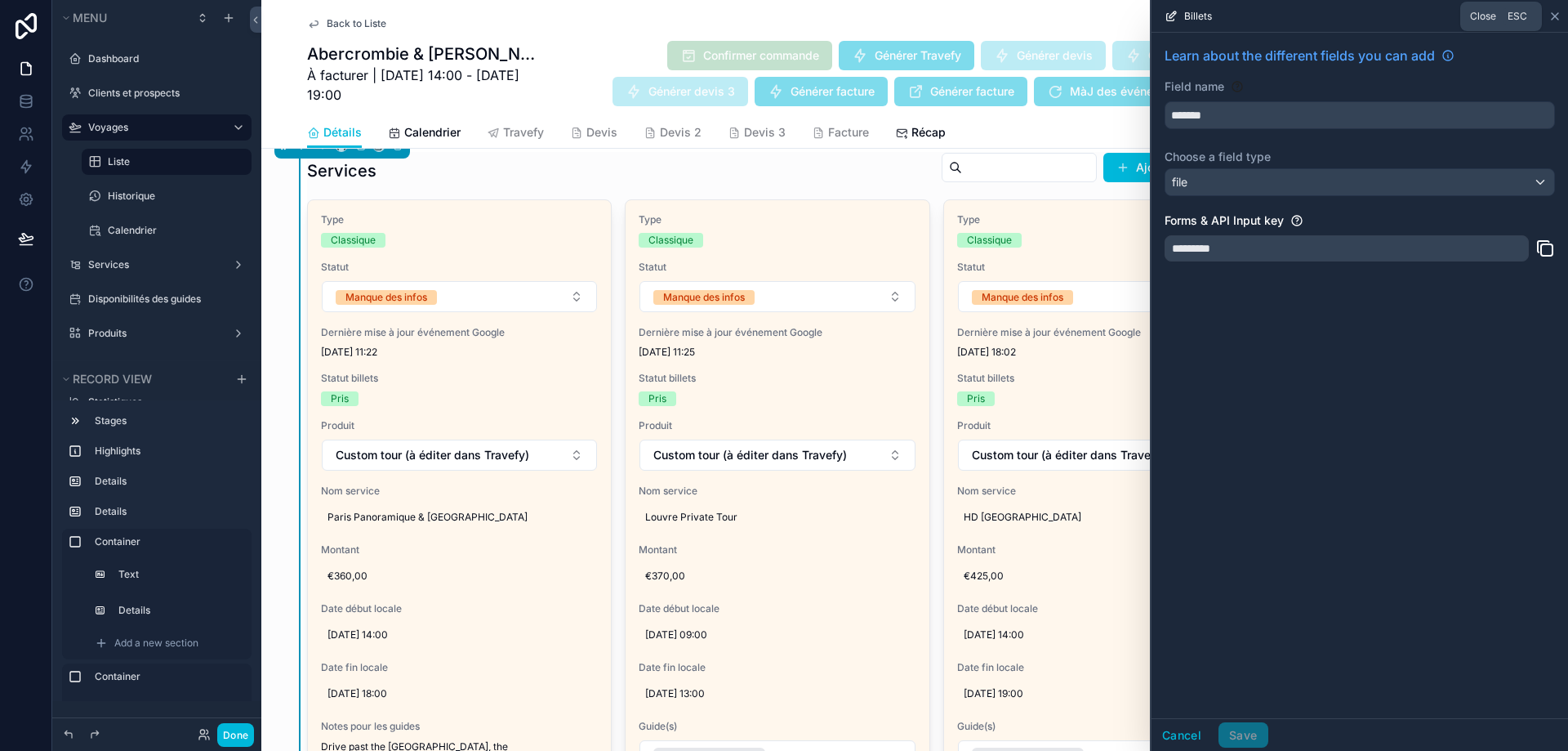
click at [1552, 13] on icon at bounding box center [1555, 16] width 7 height 7
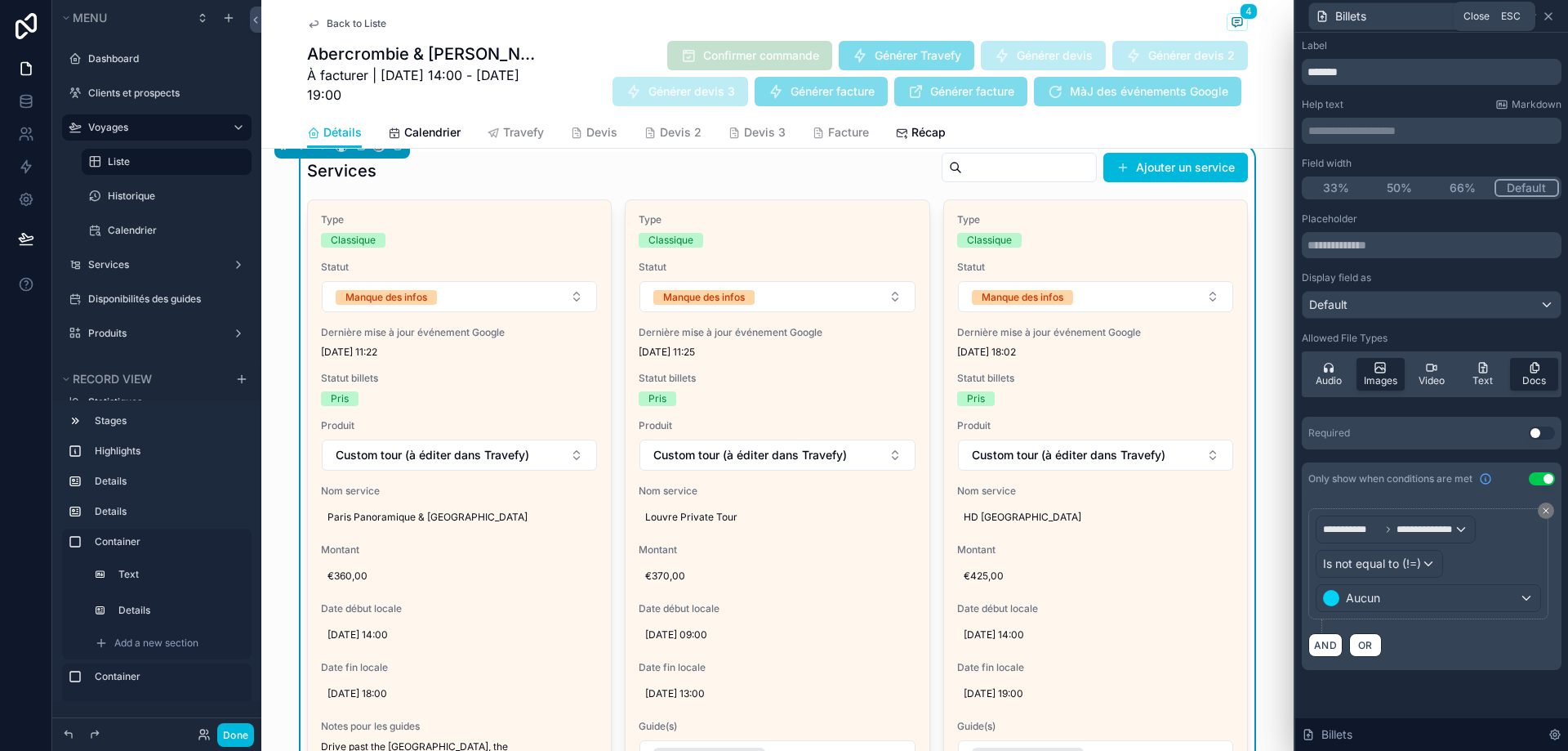
click at [1549, 19] on icon at bounding box center [1548, 16] width 13 height 13
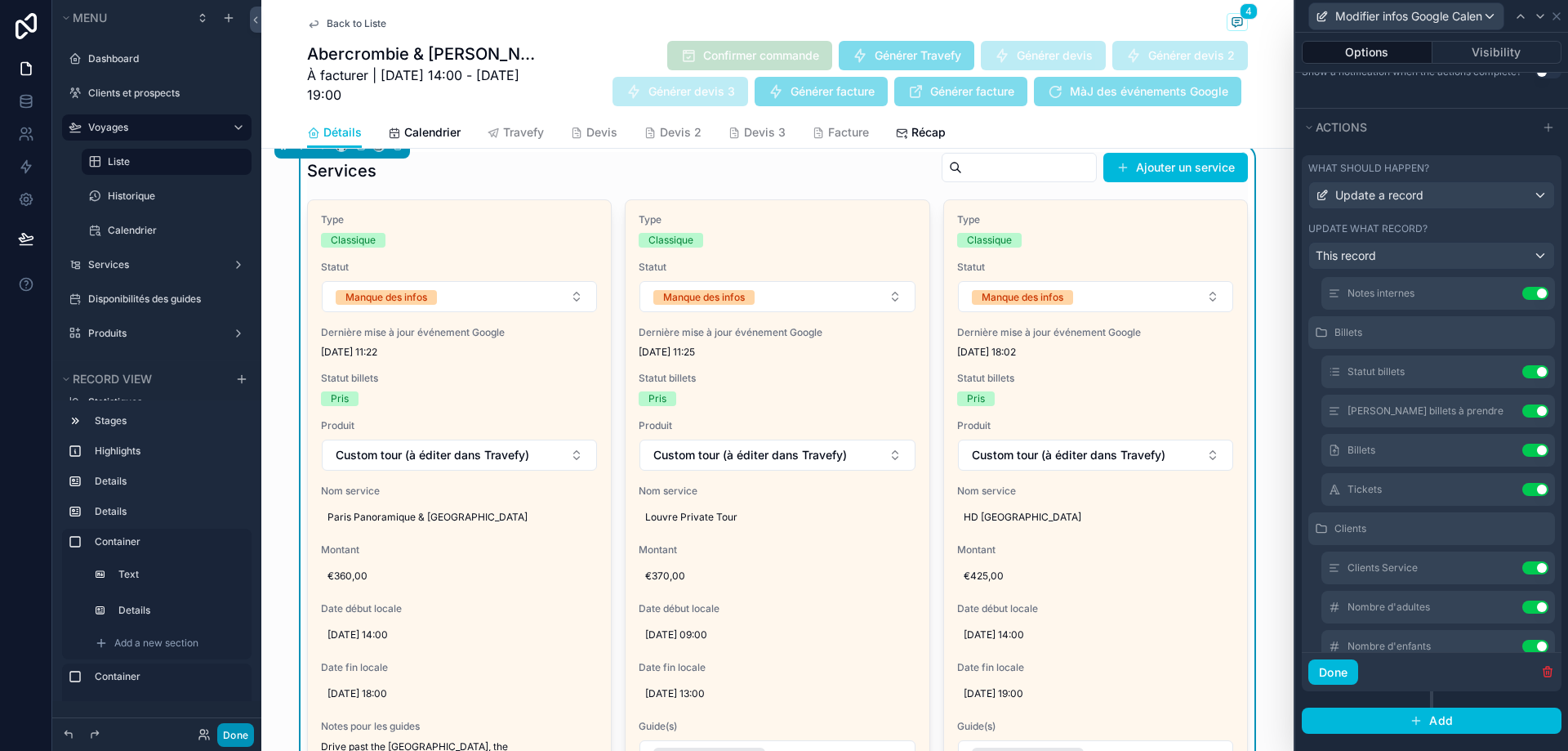
click at [245, 730] on button "Done" at bounding box center [235, 735] width 37 height 24
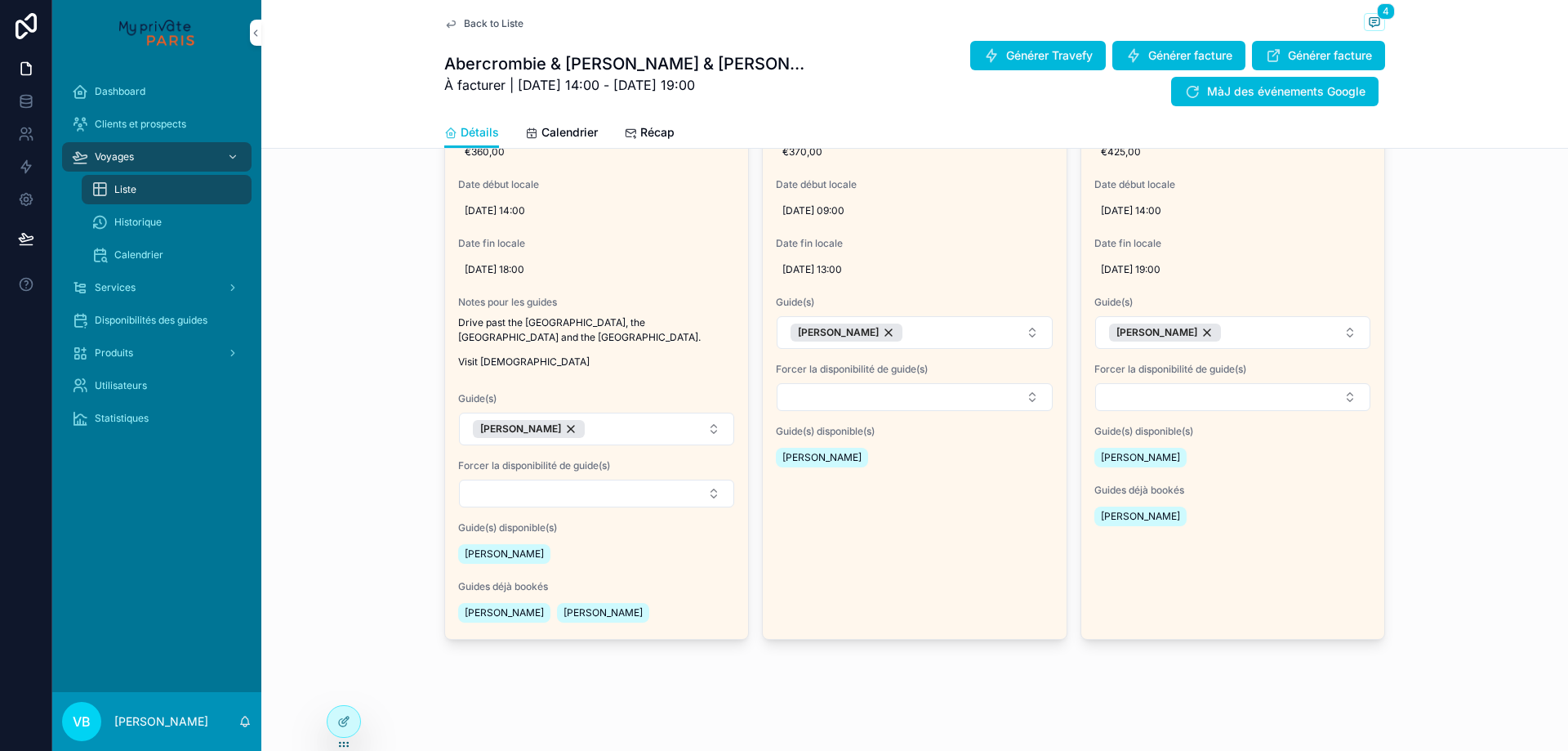
scroll to position [1148, 0]
